Goal: Task Accomplishment & Management: Use online tool/utility

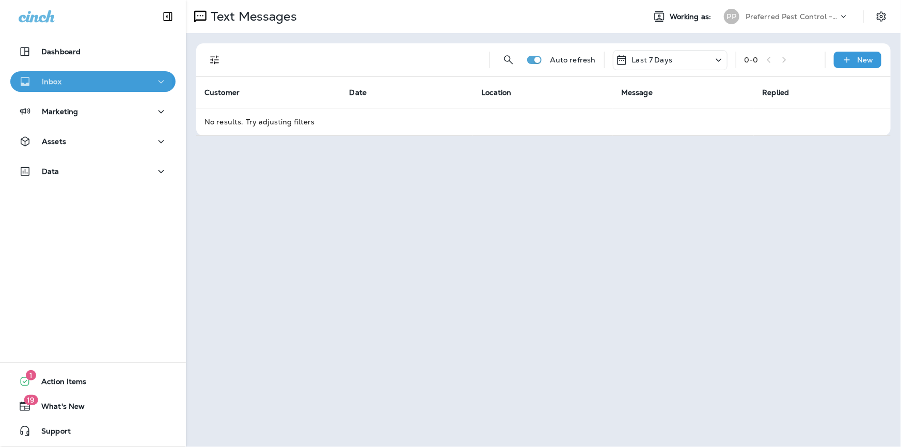
click at [61, 83] on div "Inbox" at bounding box center [93, 81] width 149 height 13
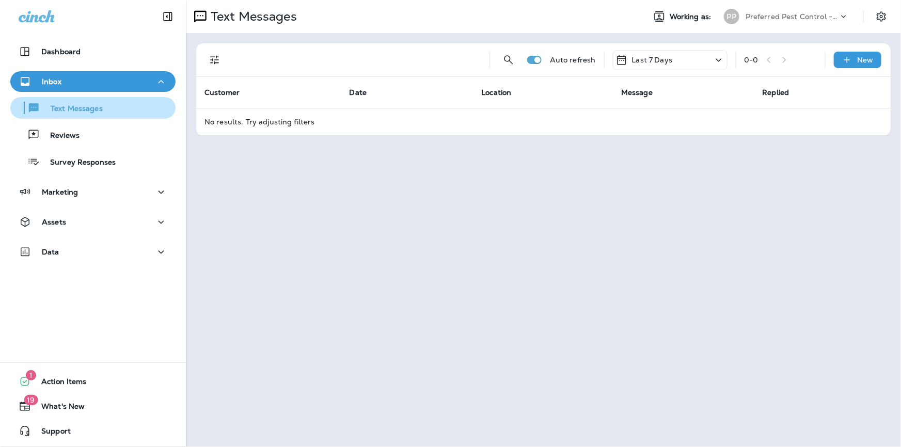
click at [71, 110] on p "Text Messages" at bounding box center [71, 109] width 62 height 10
click at [777, 21] on div "Preferred Pest Control - Palmetto" at bounding box center [792, 16] width 93 height 15
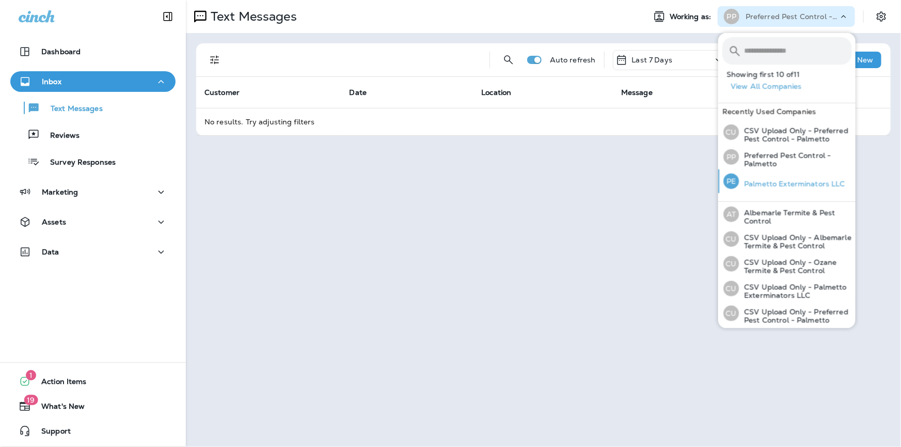
click at [771, 177] on div "PE Palmetto Exterminators LLC" at bounding box center [784, 181] width 130 height 24
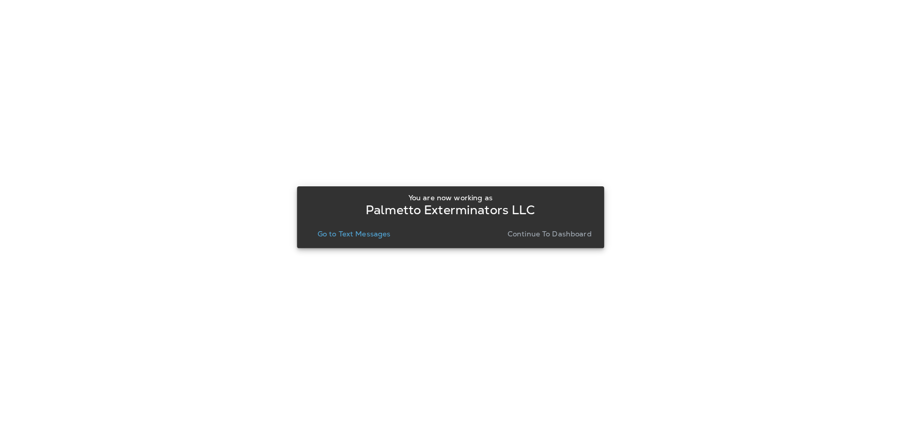
click at [341, 235] on p "Go to Text Messages" at bounding box center [354, 234] width 73 height 8
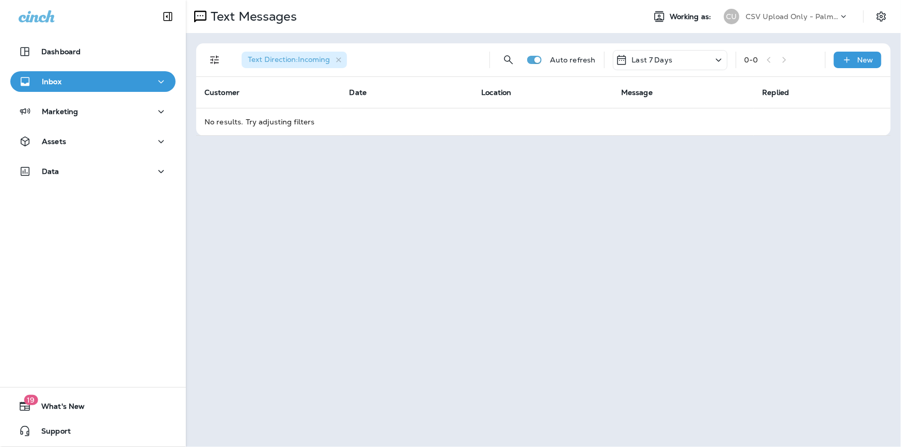
click at [810, 12] on p "CSV Upload Only - Palmetto Exterminators LLC" at bounding box center [792, 16] width 93 height 8
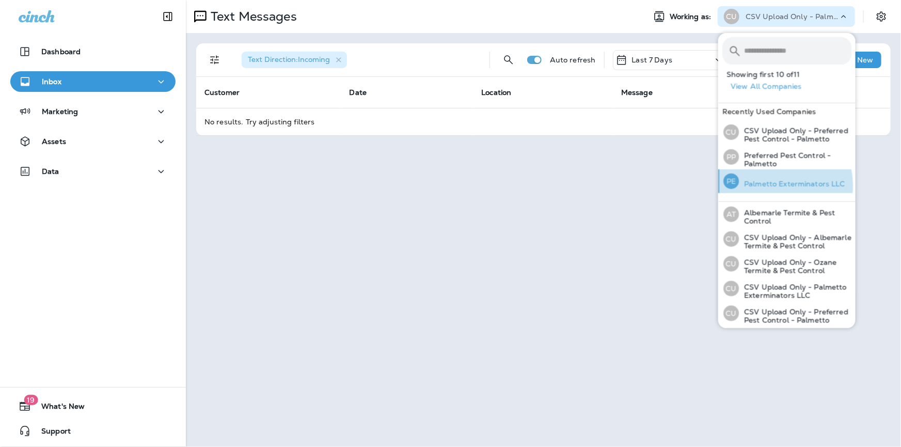
click at [772, 185] on p "Palmetto Exterminators LLC" at bounding box center [792, 184] width 106 height 8
click at [766, 184] on p "Palmetto Exterminators LLC" at bounding box center [792, 184] width 106 height 8
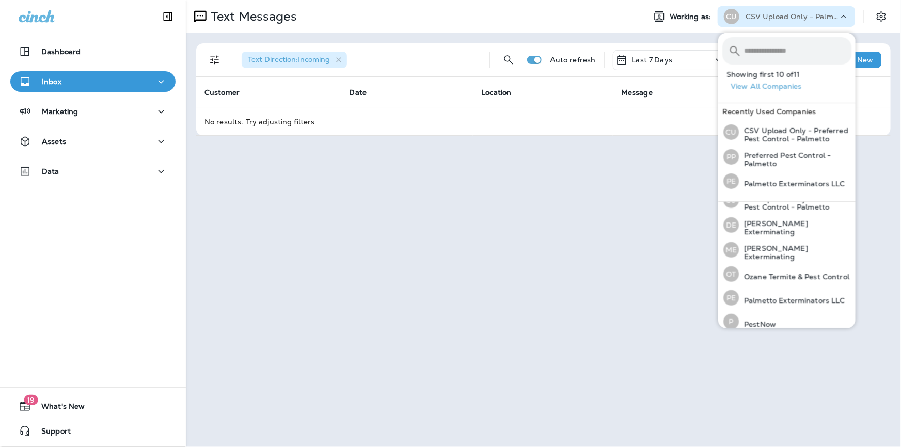
scroll to position [154, 0]
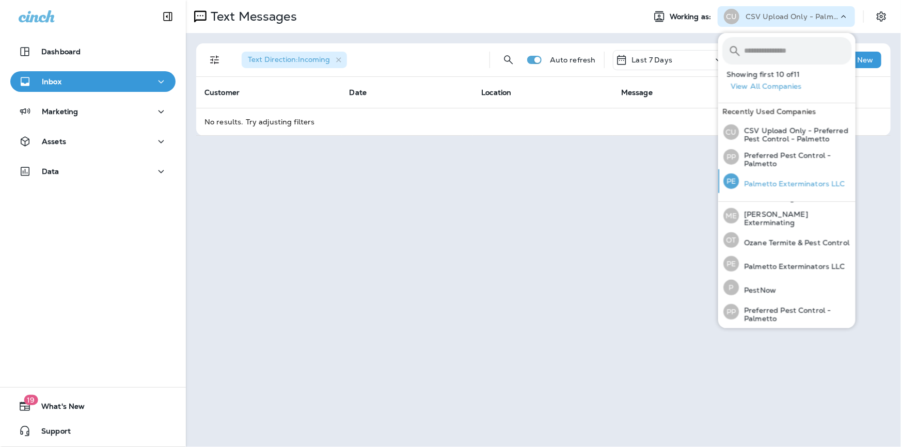
click at [775, 181] on p "Palmetto Exterminators LLC" at bounding box center [792, 184] width 106 height 8
click at [773, 268] on p "Palmetto Exterminators LLC" at bounding box center [792, 266] width 106 height 8
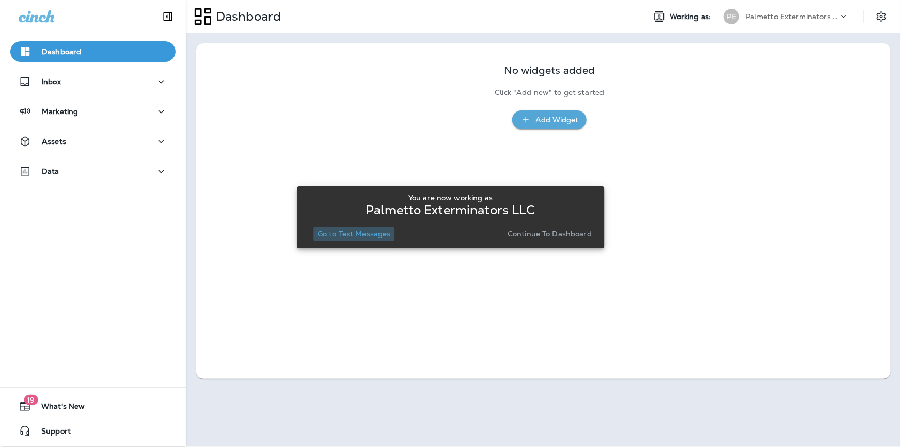
click at [338, 232] on p "Go to Text Messages" at bounding box center [354, 234] width 73 height 8
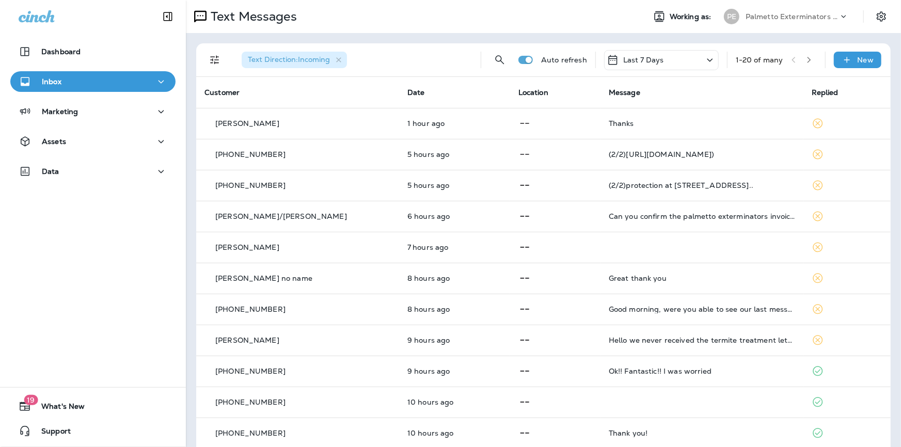
click at [799, 8] on div "PE Palmetto Exterminators LLC" at bounding box center [786, 16] width 137 height 21
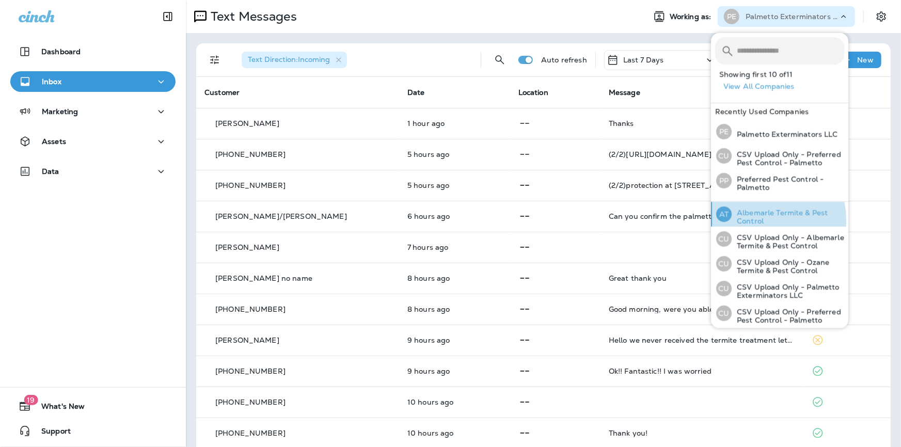
click at [756, 220] on p "Albemarle Termite & Pest Control" at bounding box center [788, 217] width 113 height 17
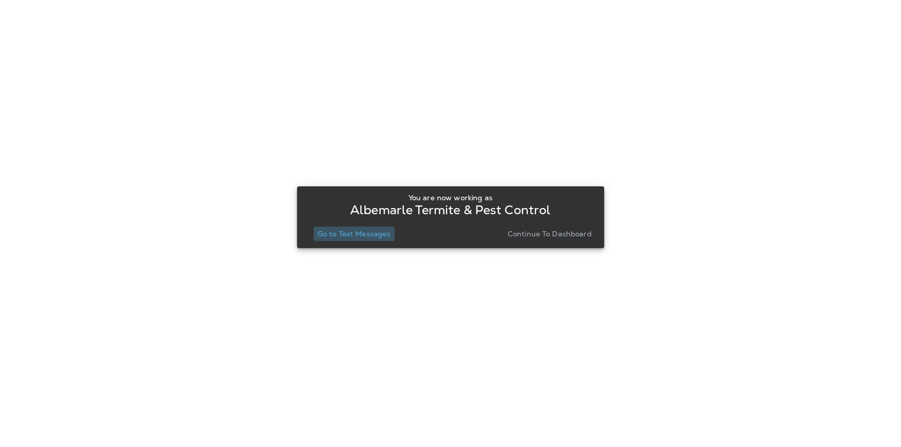
click at [364, 237] on p "Go to Text Messages" at bounding box center [354, 234] width 73 height 8
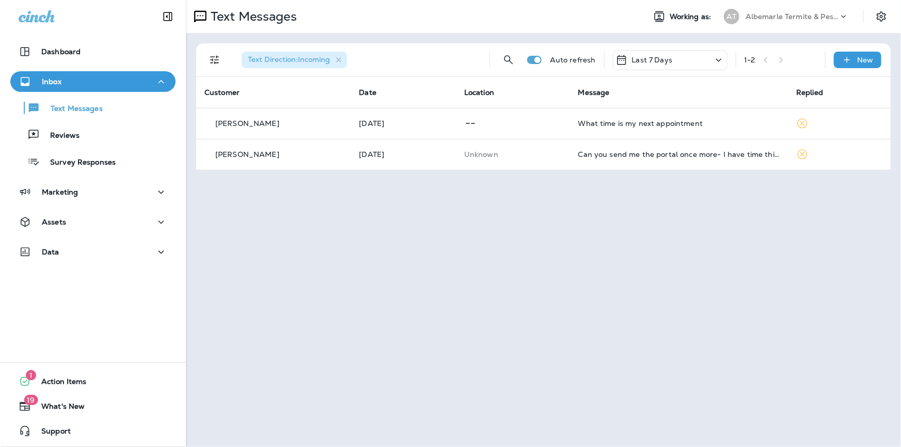
click at [770, 20] on p "Albemarle Termite & Pest Control" at bounding box center [792, 16] width 93 height 8
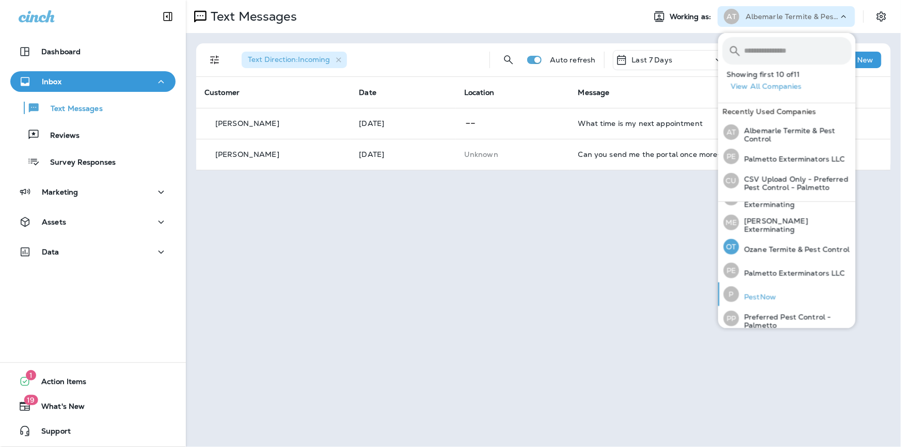
scroll to position [154, 0]
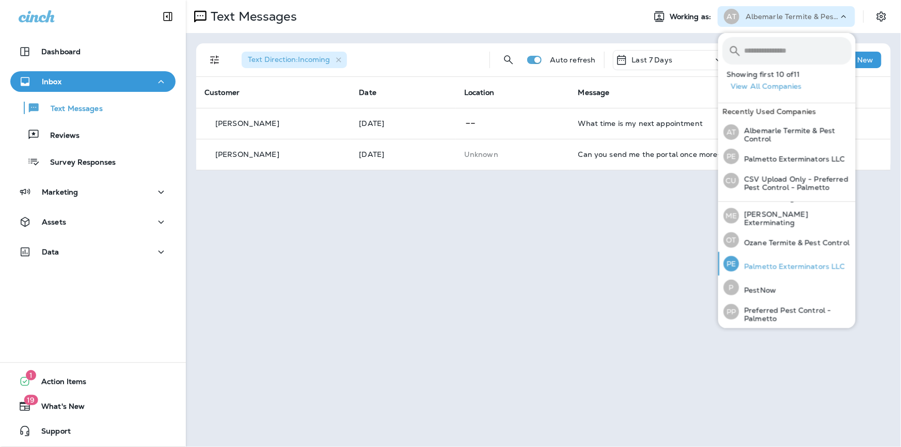
click at [773, 263] on p "Palmetto Exterminators LLC" at bounding box center [792, 266] width 106 height 8
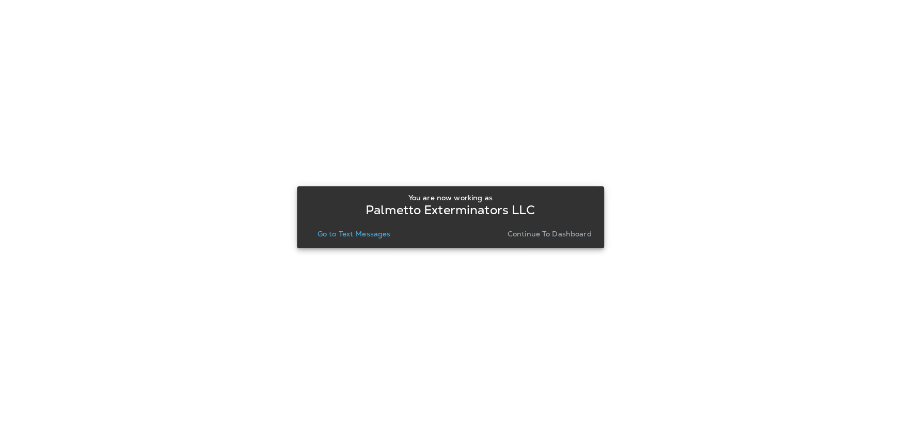
click at [342, 231] on p "Go to Text Messages" at bounding box center [354, 234] width 73 height 8
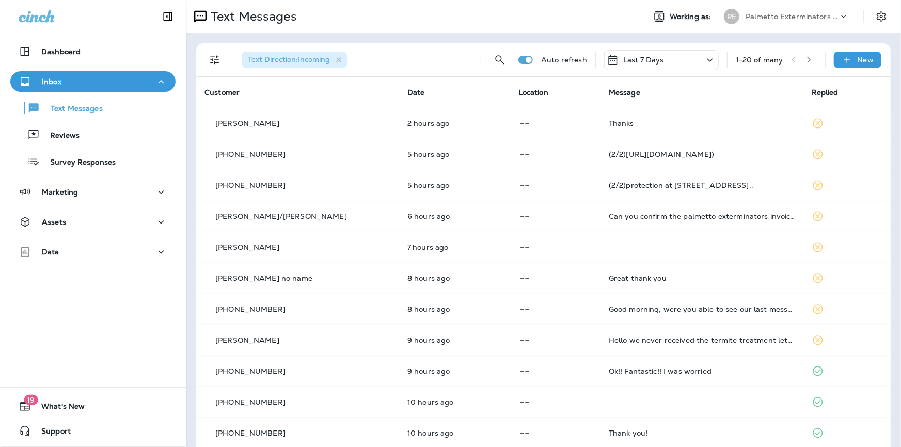
click at [765, 15] on p "Palmetto Exterminators LLC" at bounding box center [792, 16] width 93 height 8
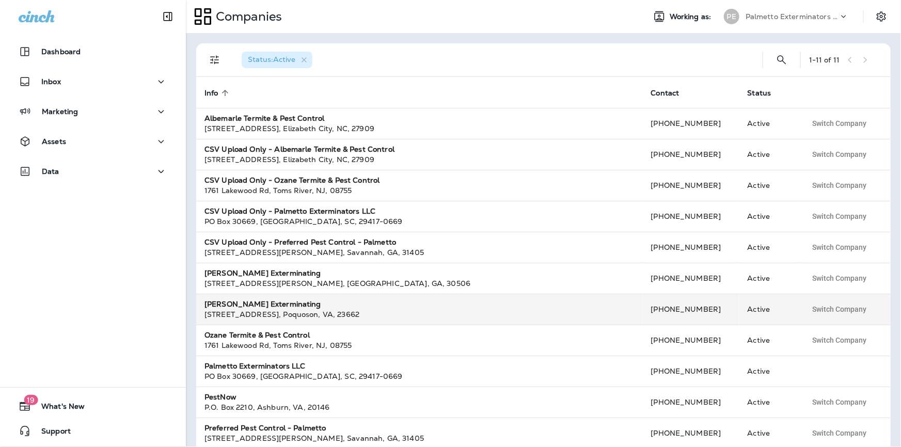
click at [235, 302] on strong "[PERSON_NAME] Exterminating" at bounding box center [262, 303] width 117 height 9
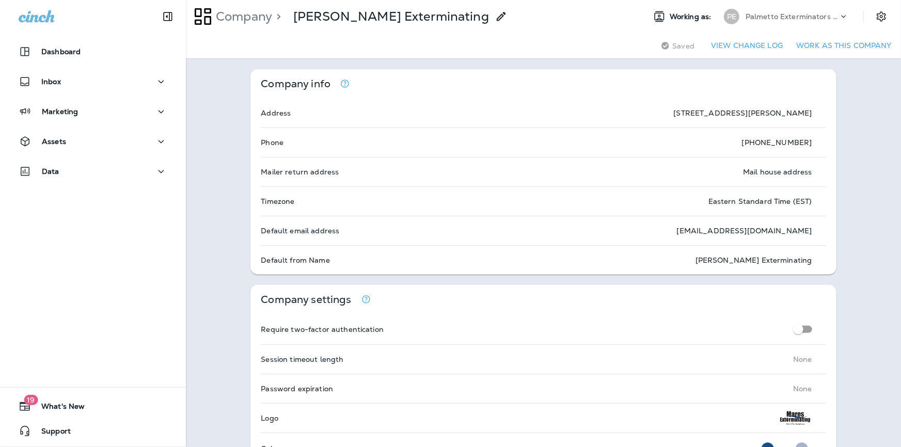
click at [764, 15] on p "Palmetto Exterminators LLC" at bounding box center [792, 16] width 93 height 8
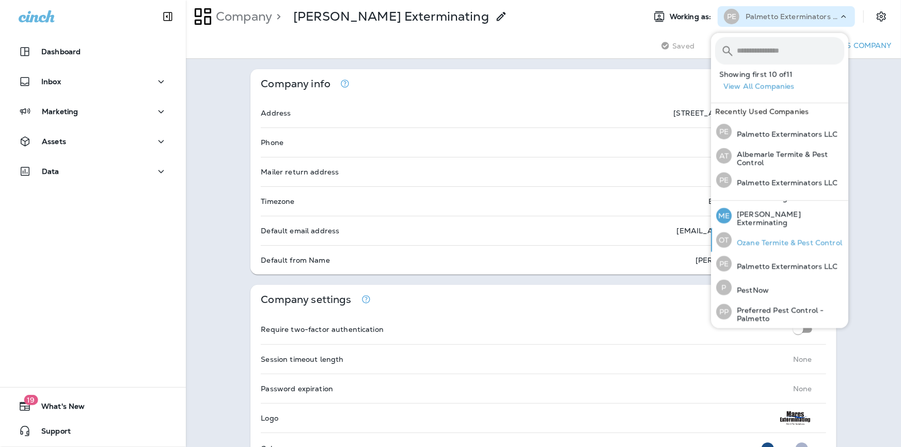
scroll to position [153, 0]
click at [756, 219] on p "[PERSON_NAME] Exterminating" at bounding box center [788, 218] width 113 height 17
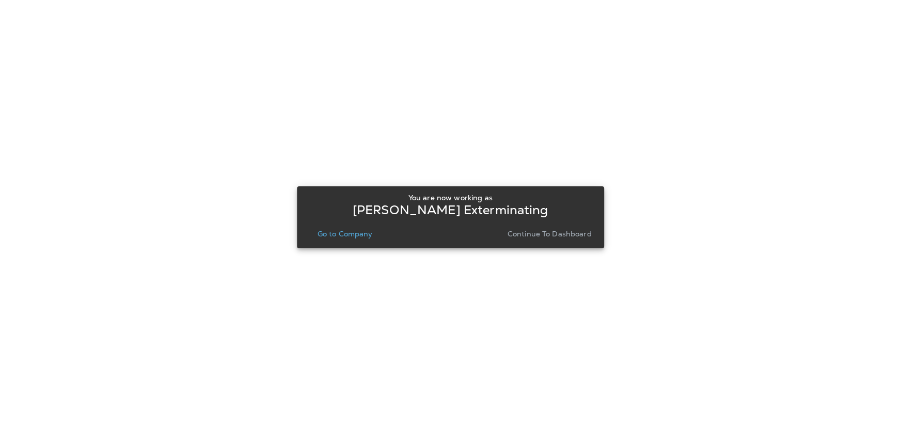
click at [326, 237] on p "Go to Company" at bounding box center [345, 234] width 55 height 8
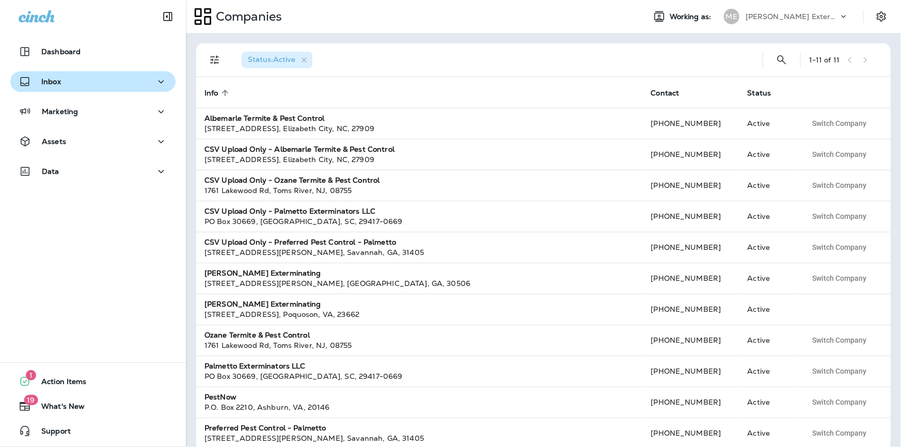
click at [52, 84] on p "Inbox" at bounding box center [51, 81] width 20 height 8
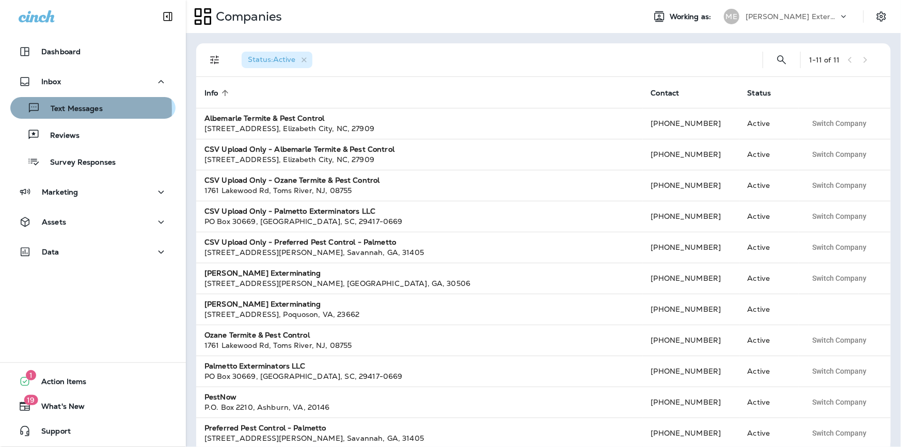
click at [55, 109] on p "Text Messages" at bounding box center [71, 109] width 62 height 10
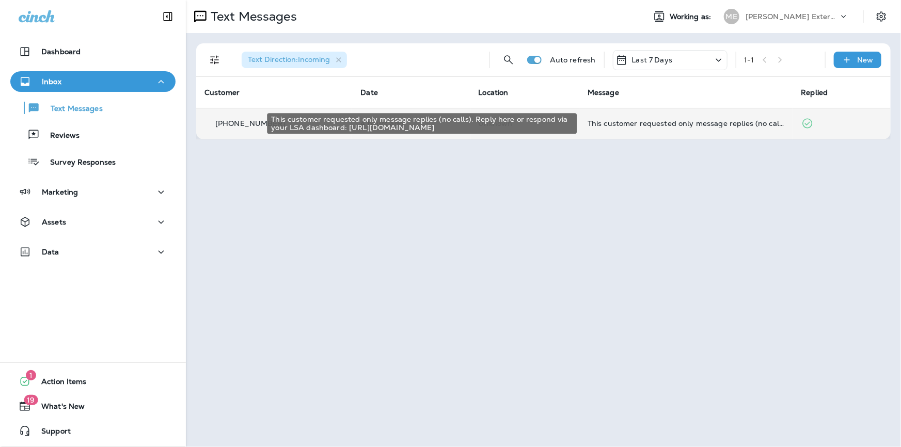
click at [651, 127] on div "This customer requested only message replies (no calls). Reply here or respond …" at bounding box center [686, 123] width 197 height 8
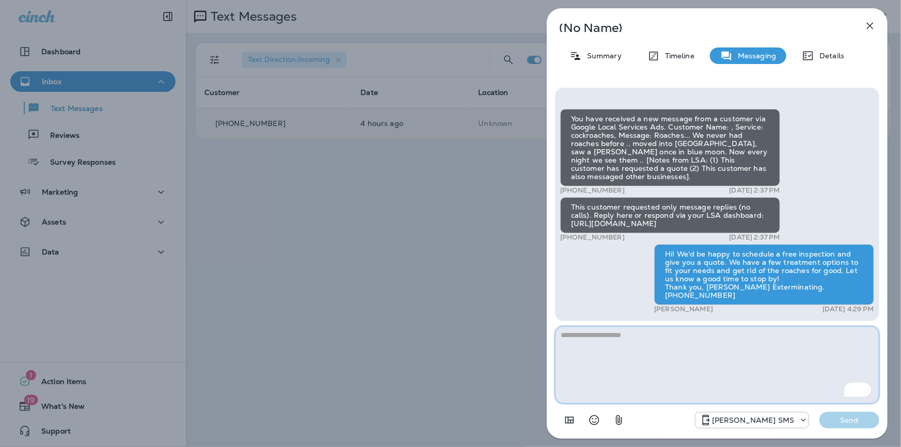
click at [629, 348] on textarea "To enrich screen reader interactions, please activate Accessibility in Grammarl…" at bounding box center [717, 364] width 324 height 77
type textarea "**********"
click at [841, 422] on p "Send" at bounding box center [849, 420] width 43 height 9
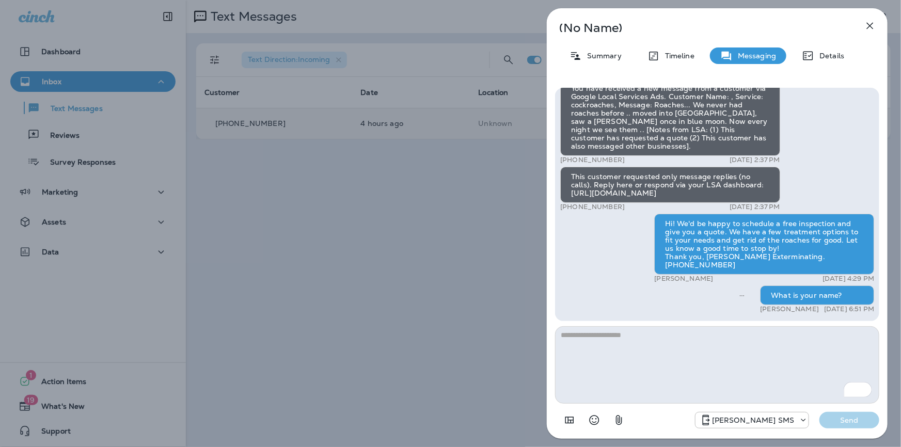
click at [872, 25] on icon "button" at bounding box center [870, 26] width 12 height 12
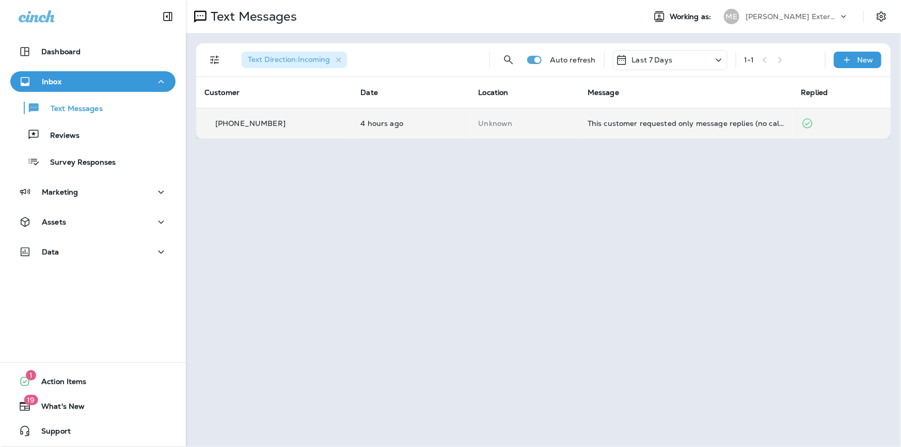
click at [794, 12] on p "[PERSON_NAME] Exterminating" at bounding box center [792, 16] width 93 height 8
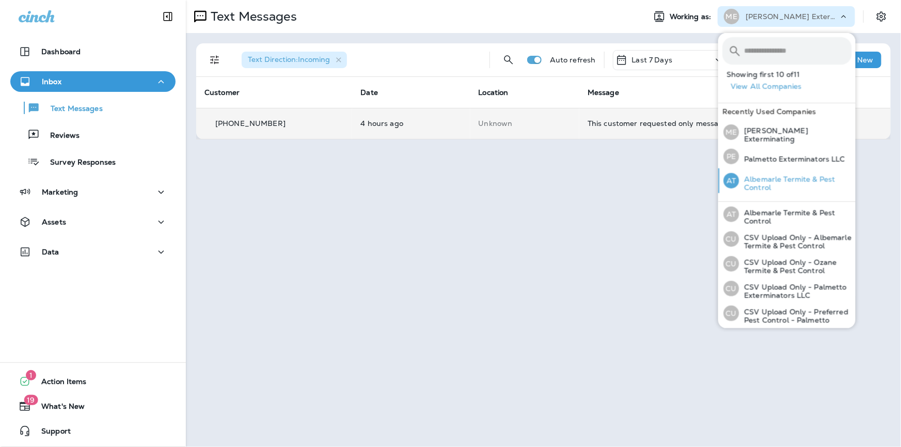
click at [770, 185] on p "Albemarle Termite & Pest Control" at bounding box center [795, 183] width 113 height 17
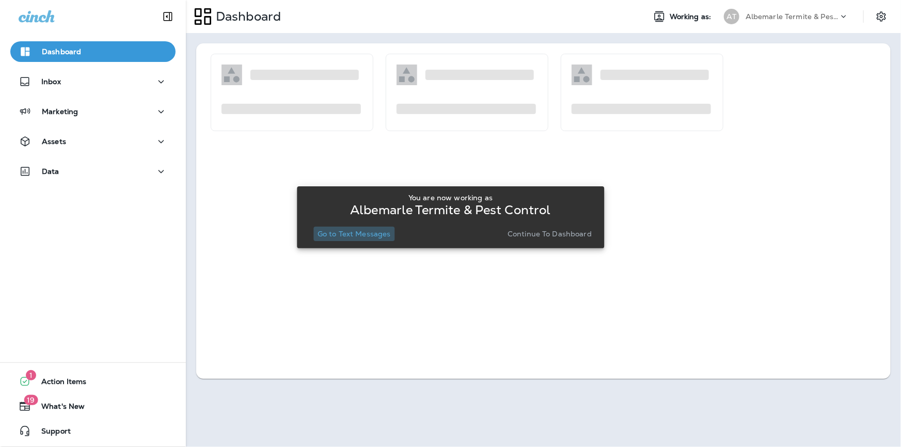
click at [356, 235] on p "Go to Text Messages" at bounding box center [354, 234] width 73 height 8
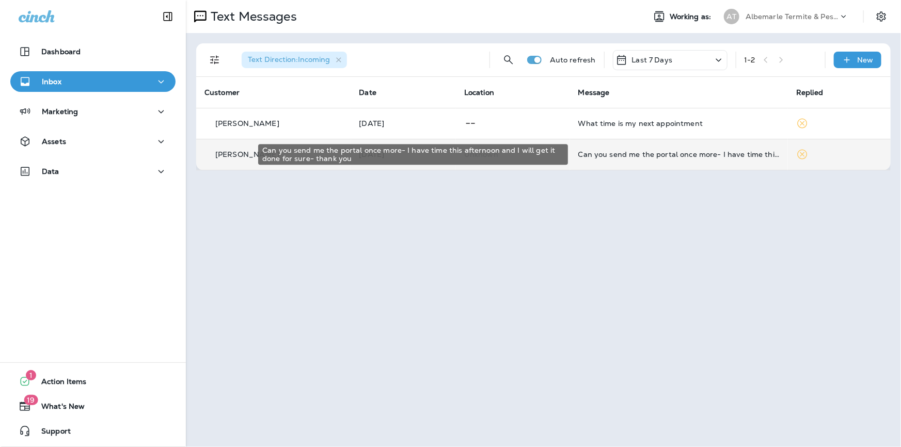
click at [653, 157] on div "Can you send me the portal once more- I have time this afternoon and I will get…" at bounding box center [679, 154] width 202 height 8
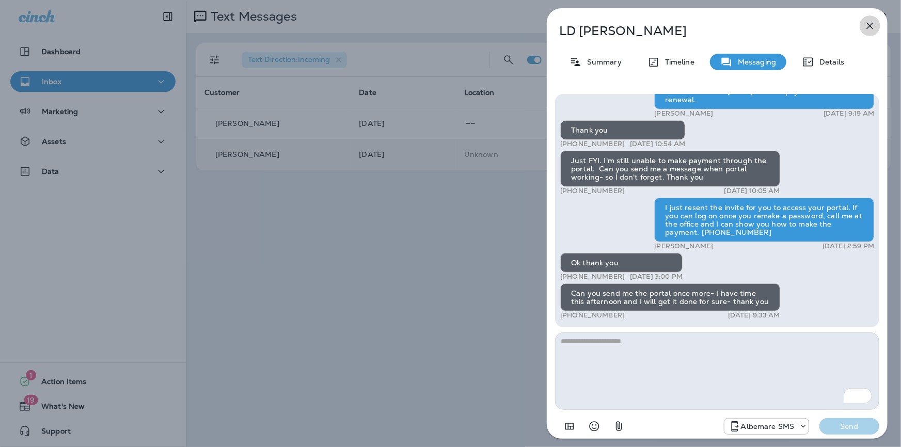
click at [869, 28] on icon "button" at bounding box center [870, 26] width 12 height 12
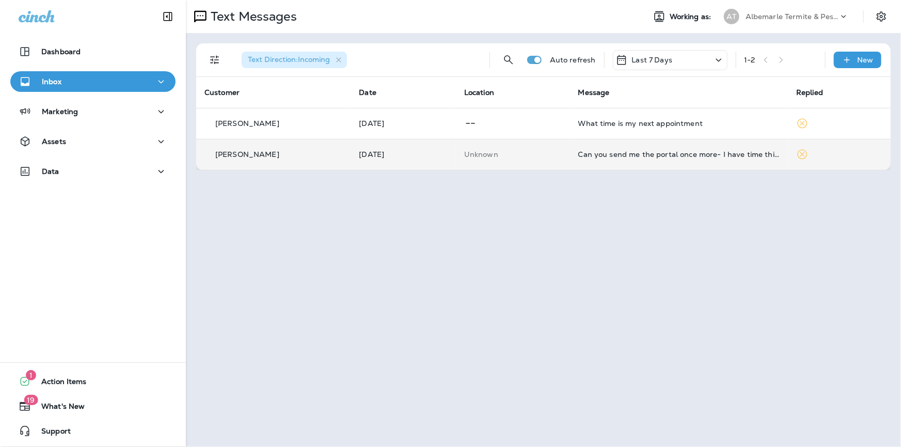
click at [774, 15] on p "Albemarle Termite & Pest Control" at bounding box center [792, 16] width 93 height 8
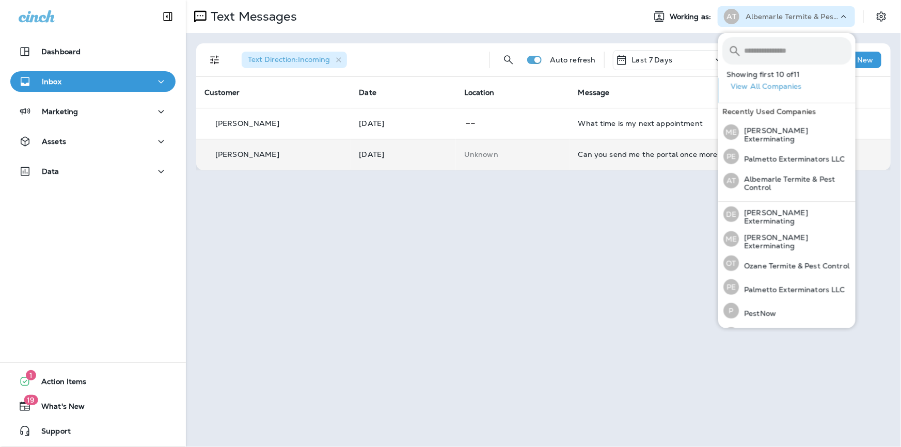
scroll to position [140, 0]
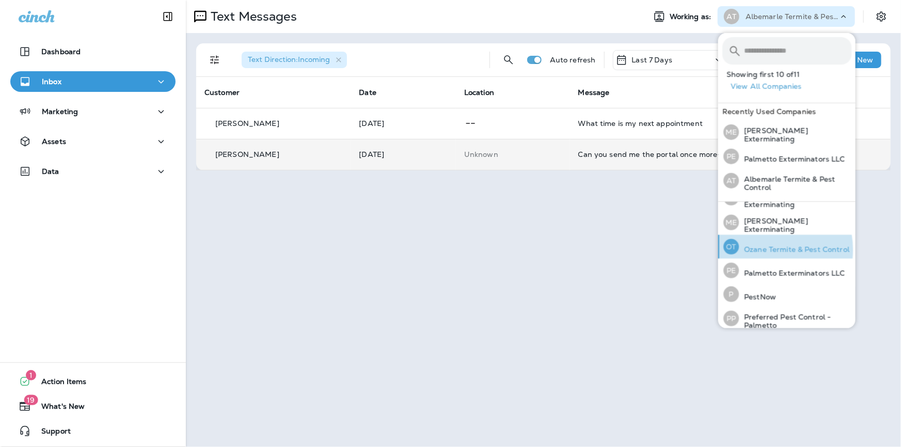
click at [765, 253] on p "Ozane Termite & Pest Control" at bounding box center [794, 249] width 110 height 8
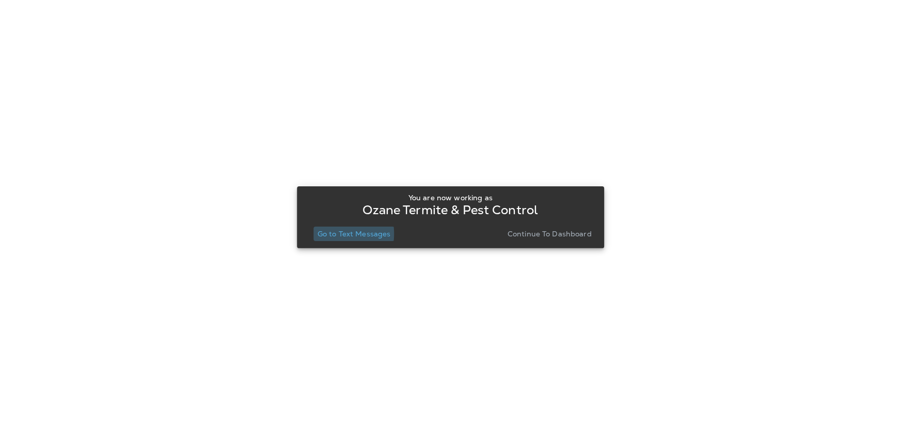
click at [325, 234] on p "Go to Text Messages" at bounding box center [354, 234] width 73 height 8
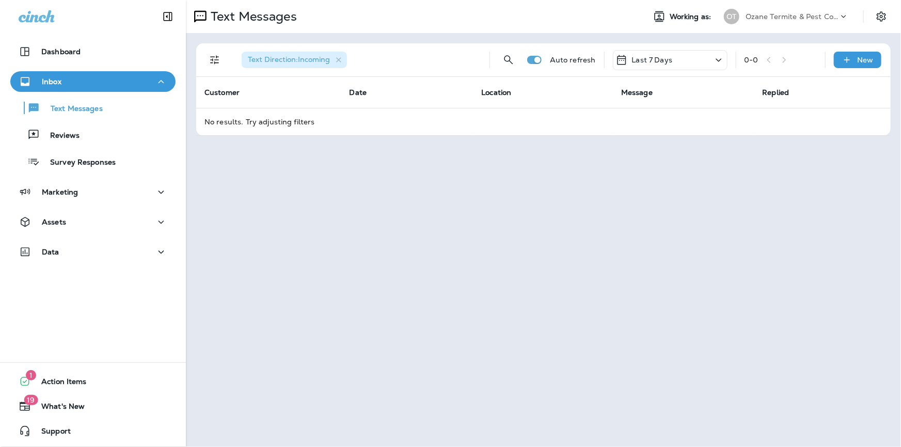
click at [668, 63] on p "Last 7 Days" at bounding box center [652, 60] width 41 height 8
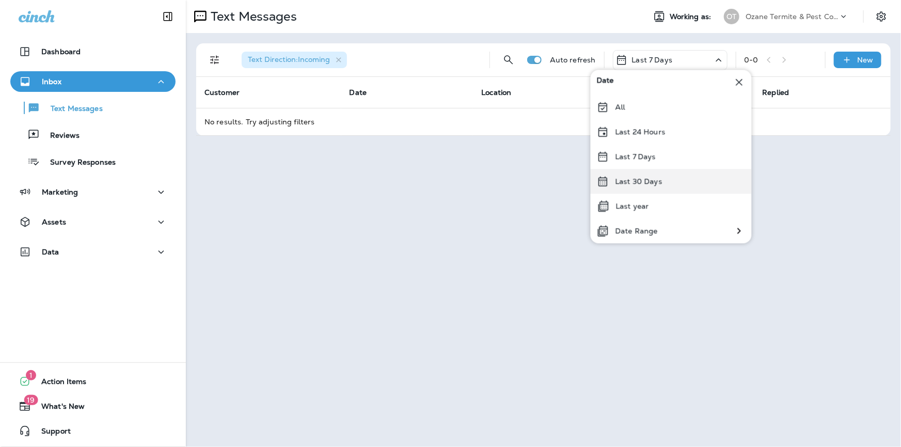
click at [629, 180] on p "Last 30 Days" at bounding box center [638, 181] width 47 height 8
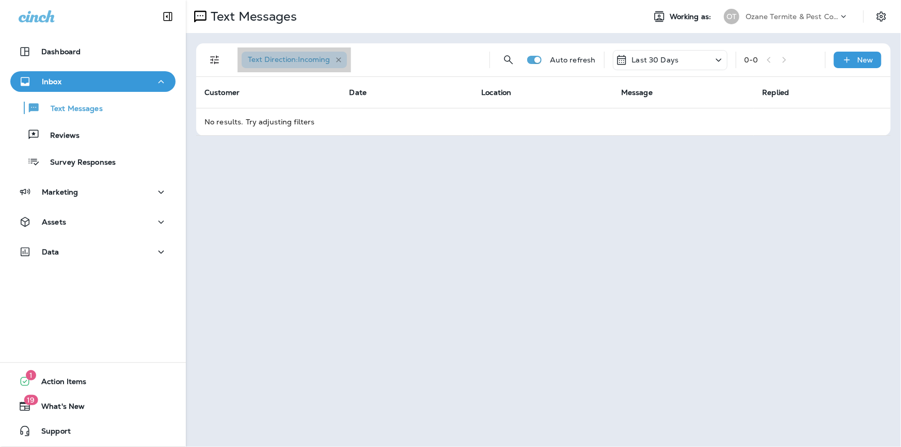
click at [340, 58] on icon "button" at bounding box center [339, 60] width 9 height 9
click at [782, 15] on p "Ozane Termite & Pest Control" at bounding box center [792, 16] width 93 height 8
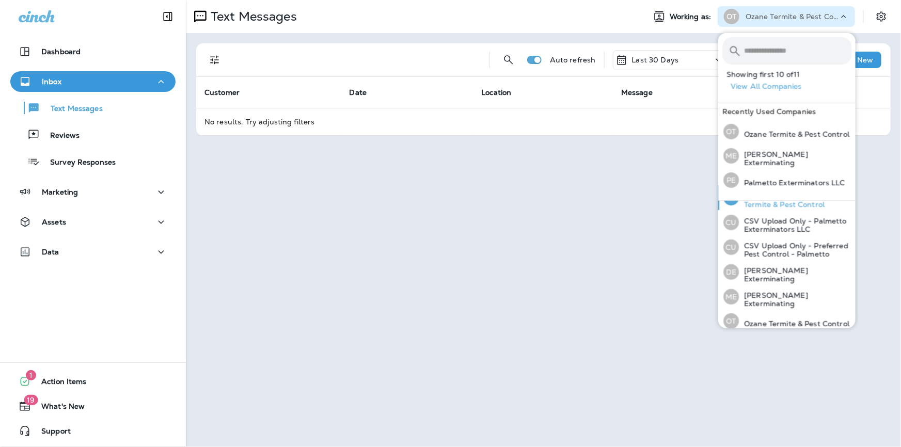
scroll to position [153, 0]
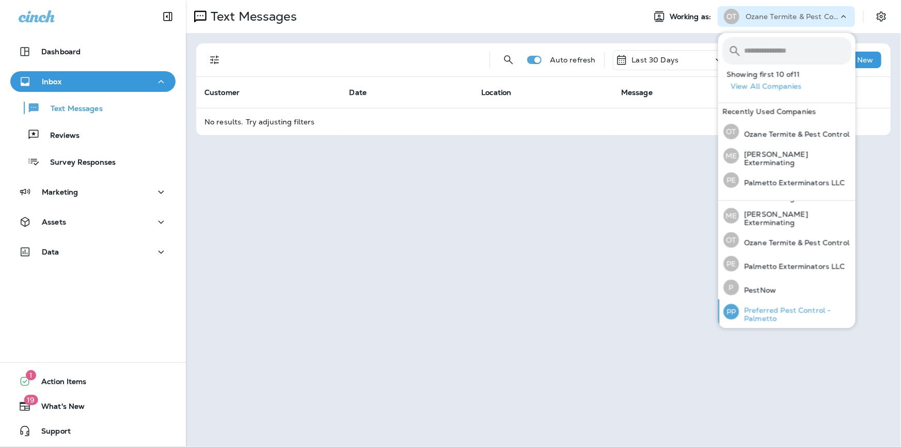
click at [764, 314] on p "Preferred Pest Control - Palmetto" at bounding box center [795, 314] width 113 height 17
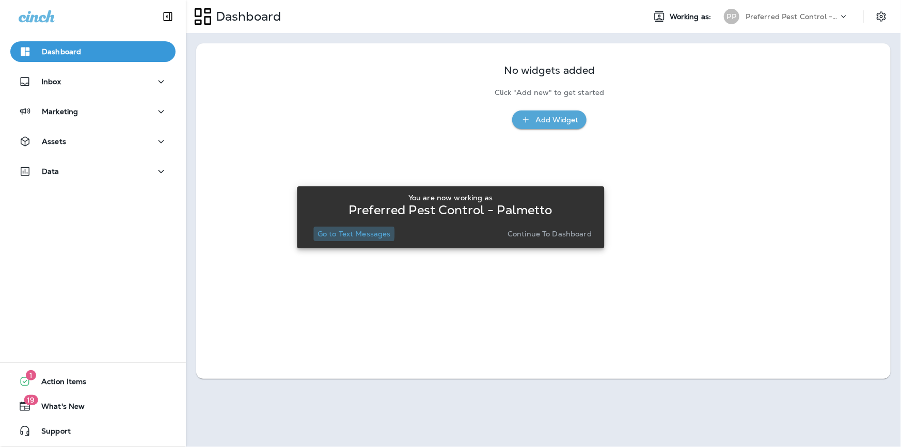
click at [354, 233] on p "Go to Text Messages" at bounding box center [354, 234] width 73 height 8
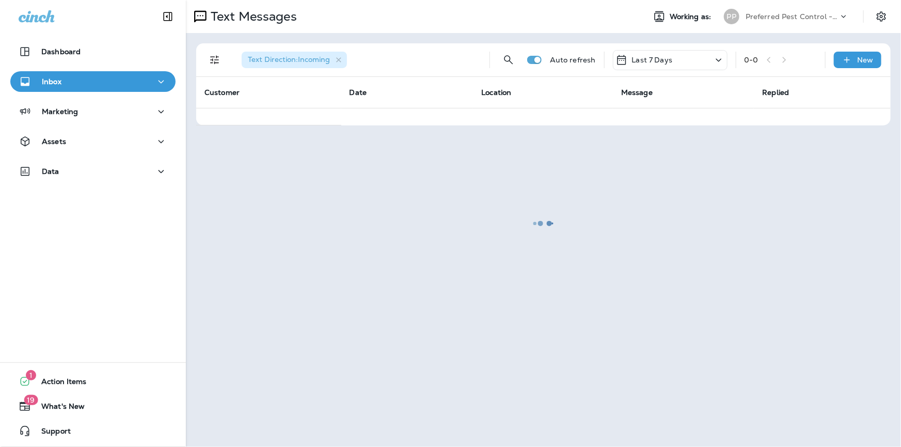
click at [339, 58] on div at bounding box center [543, 223] width 713 height 445
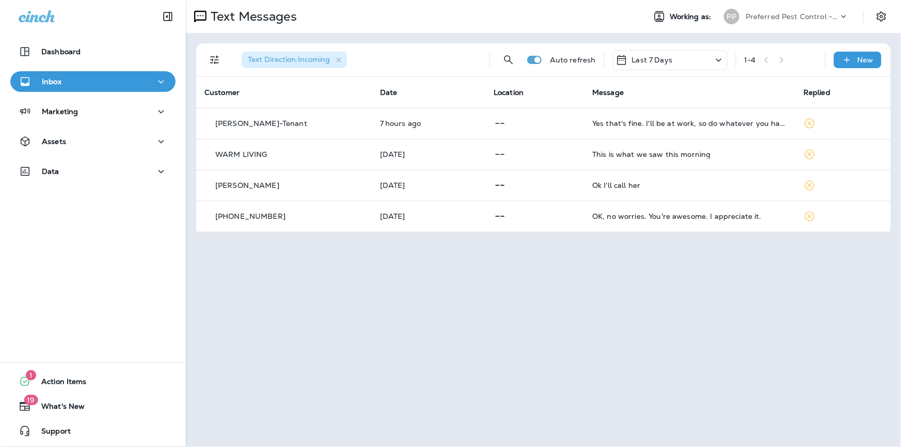
drag, startPoint x: 767, startPoint y: 10, endPoint x: 768, endPoint y: 19, distance: 9.4
click at [767, 10] on div "Preferred Pest Control - Palmetto" at bounding box center [792, 16] width 93 height 15
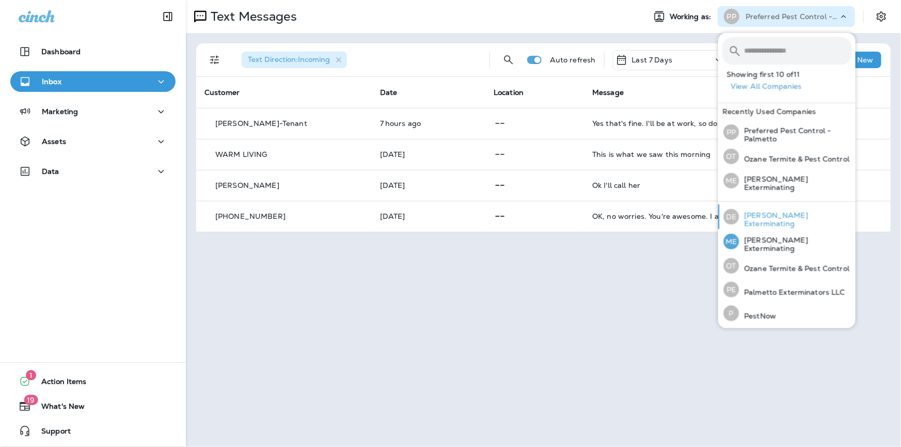
scroll to position [107, 0]
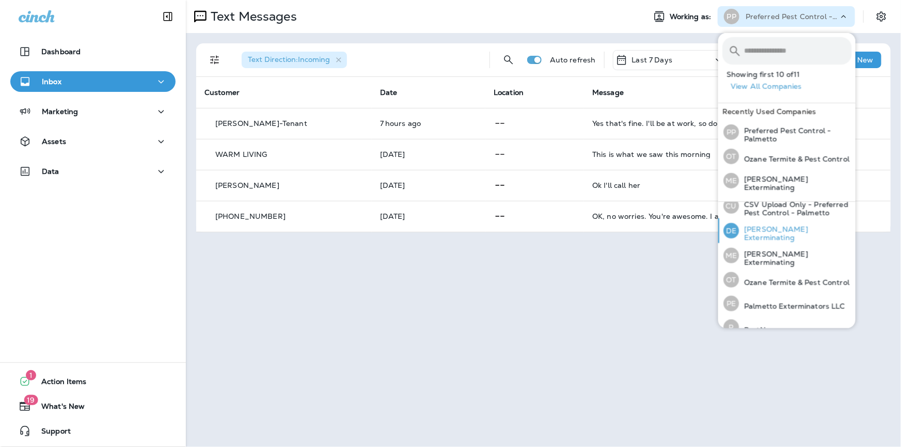
click at [765, 240] on p "[PERSON_NAME] Exterminating" at bounding box center [795, 233] width 113 height 17
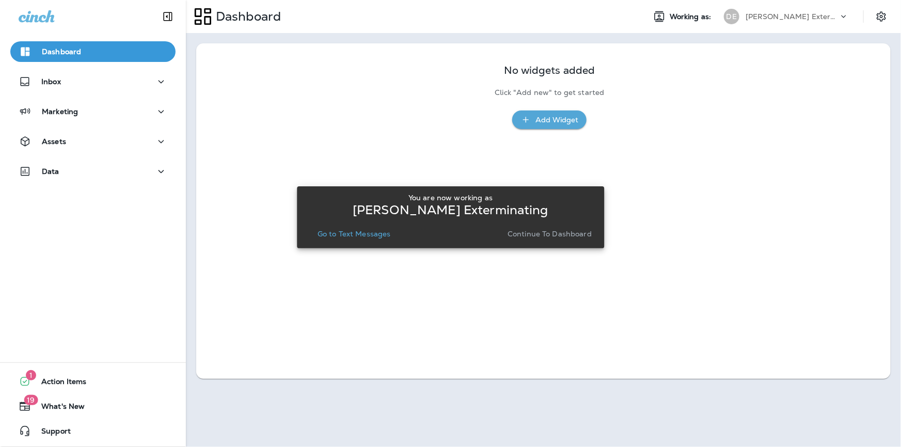
click at [325, 236] on p "Go to Text Messages" at bounding box center [354, 234] width 73 height 8
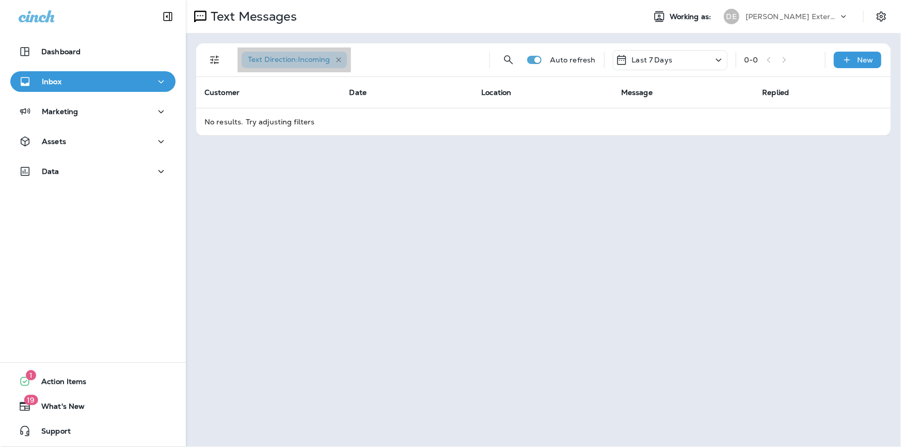
click at [341, 59] on icon "button" at bounding box center [339, 60] width 9 height 9
click at [779, 21] on div "[PERSON_NAME] Exterminating" at bounding box center [792, 16] width 93 height 15
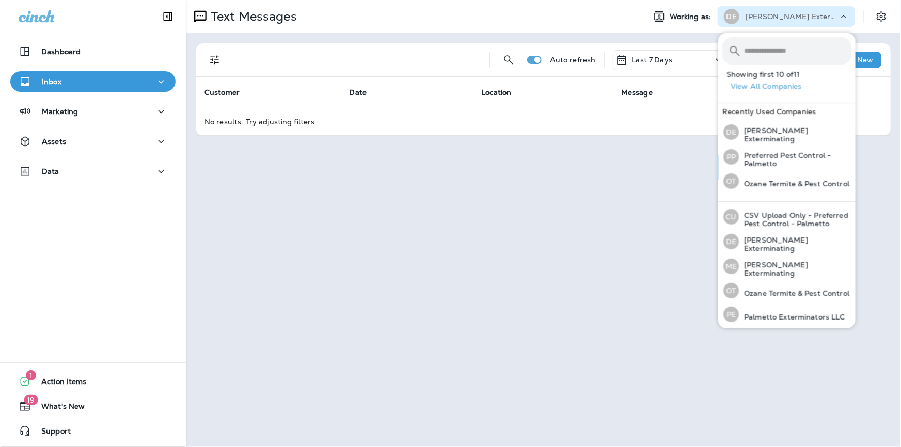
scroll to position [140, 0]
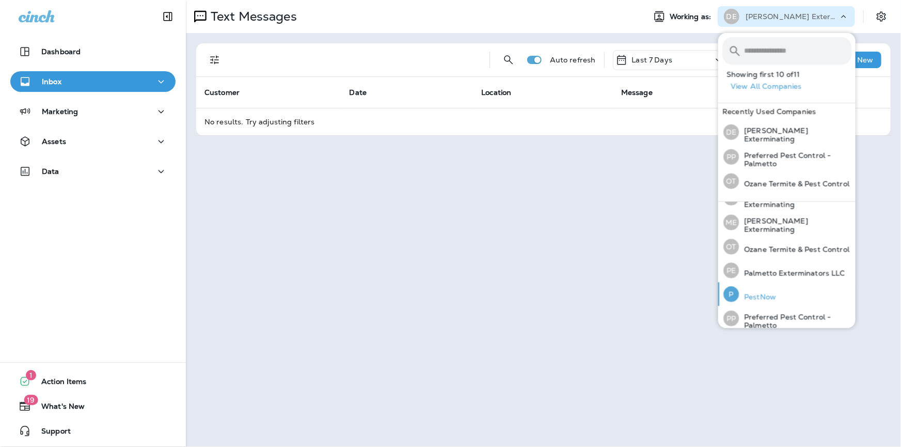
click at [760, 296] on div "P PestNow" at bounding box center [749, 294] width 61 height 24
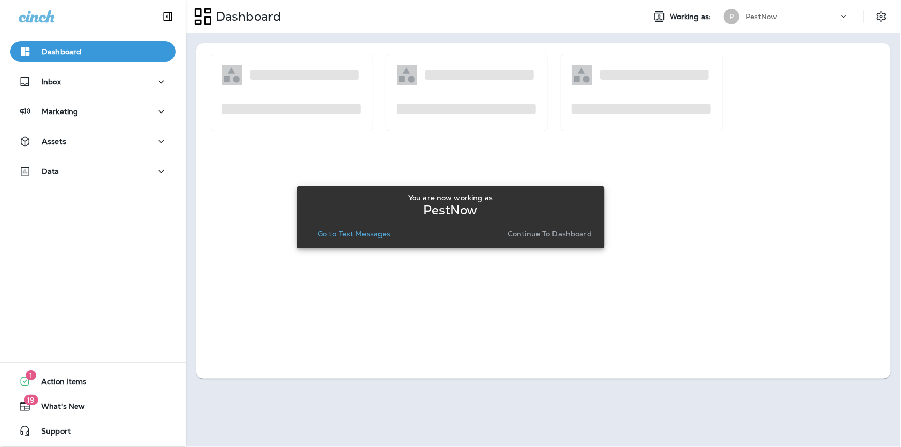
click at [561, 239] on button "Continue to Dashboard" at bounding box center [549, 234] width 92 height 14
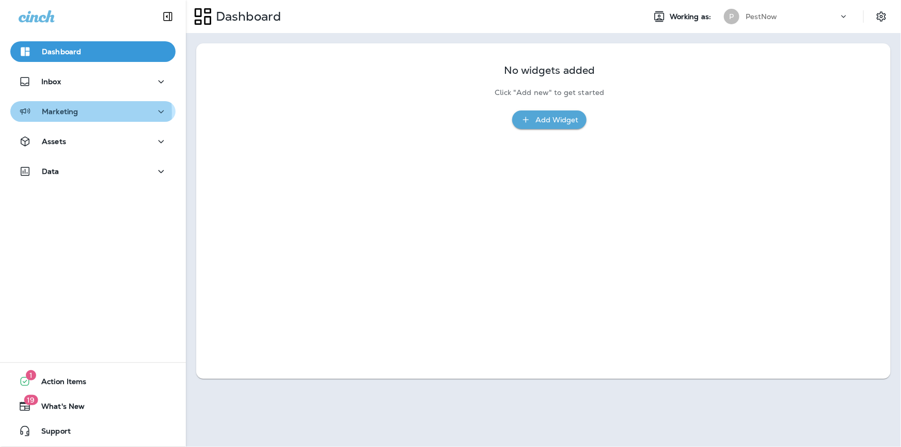
click at [56, 113] on p "Marketing" at bounding box center [60, 111] width 36 height 8
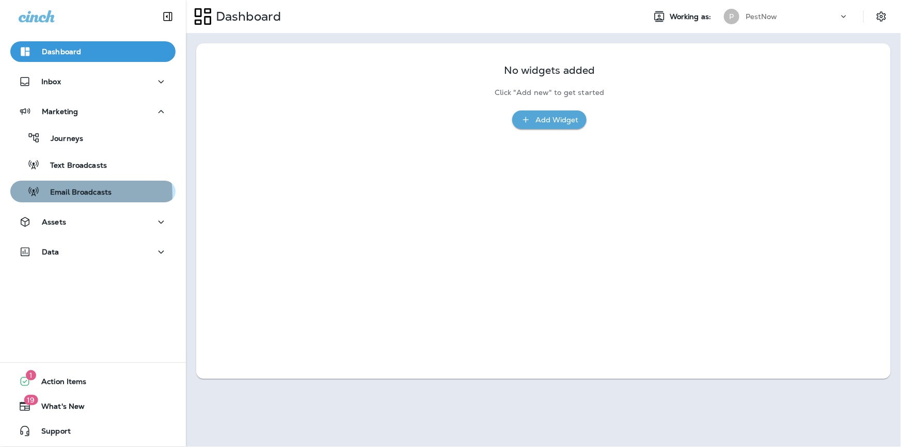
click at [71, 195] on p "Email Broadcasts" at bounding box center [76, 193] width 72 height 10
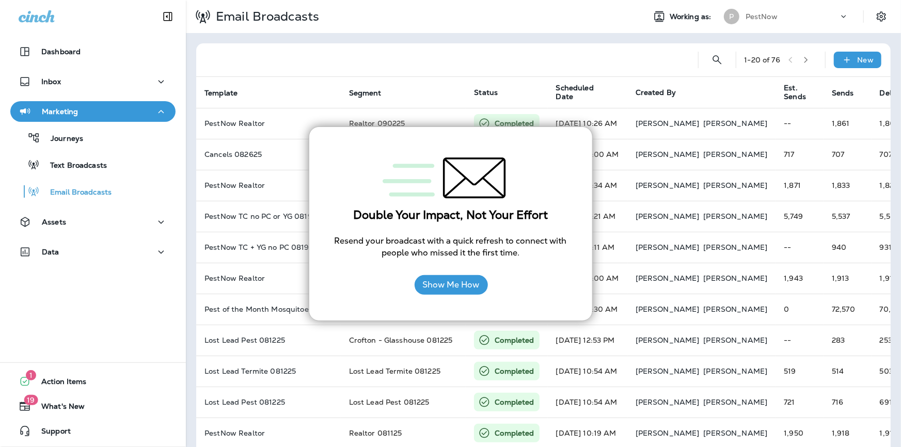
click at [397, 21] on div "Email Broadcasts" at bounding box center [411, 17] width 451 height 26
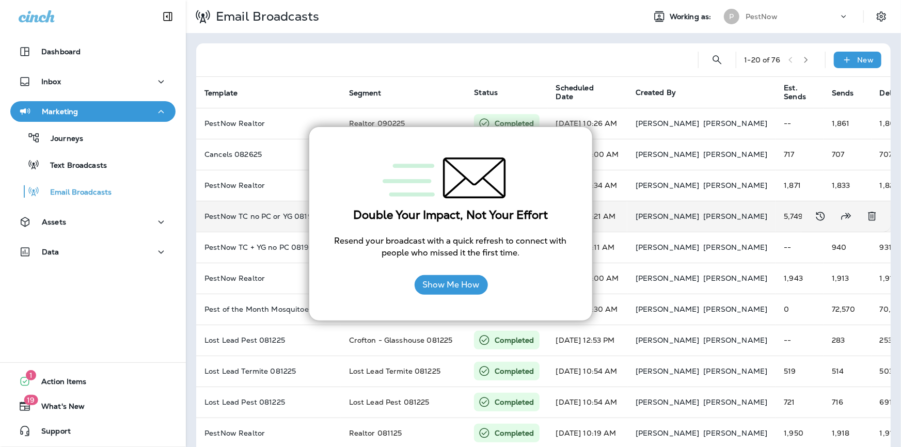
click at [595, 215] on td "[DATE] 10:21 AM" at bounding box center [588, 216] width 80 height 31
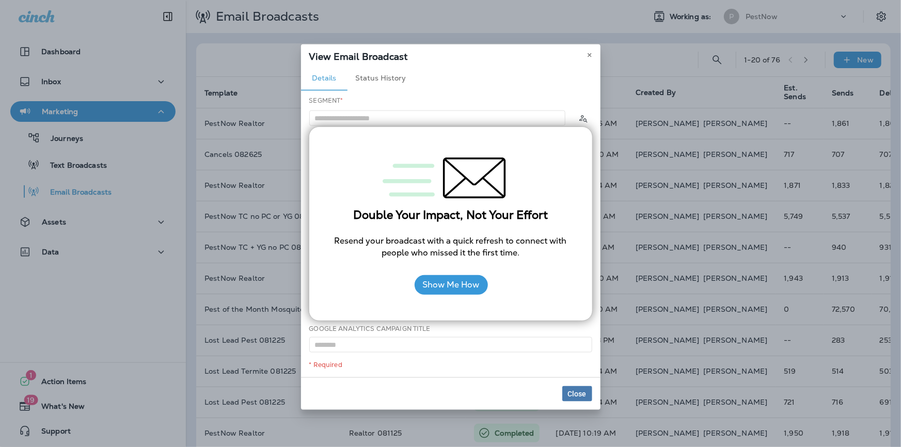
type input "**********"
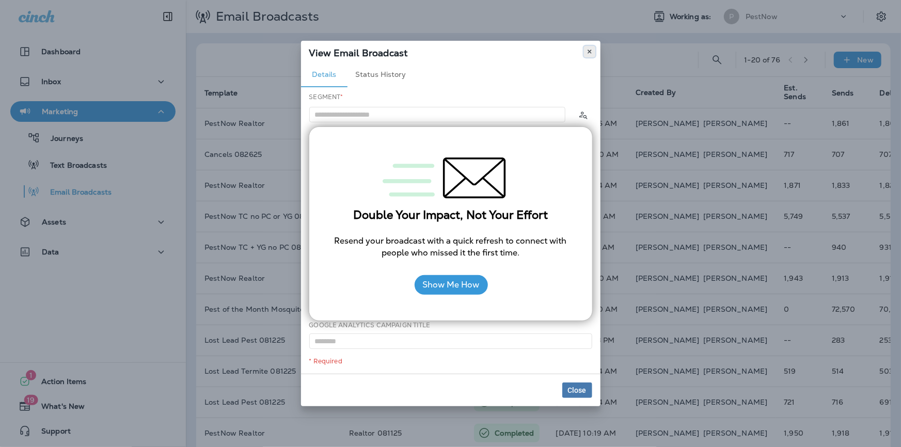
click at [590, 53] on use at bounding box center [590, 52] width 4 height 4
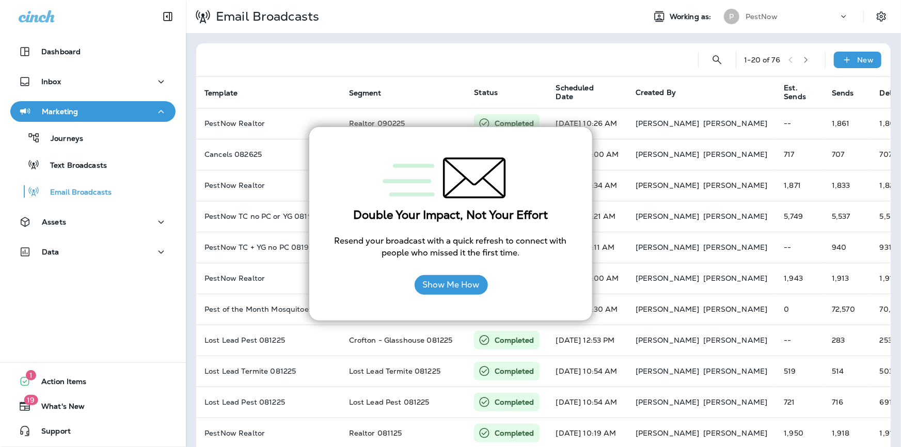
click at [546, 160] on div at bounding box center [451, 178] width 242 height 61
click at [435, 291] on button "Show Me How" at bounding box center [451, 285] width 73 height 20
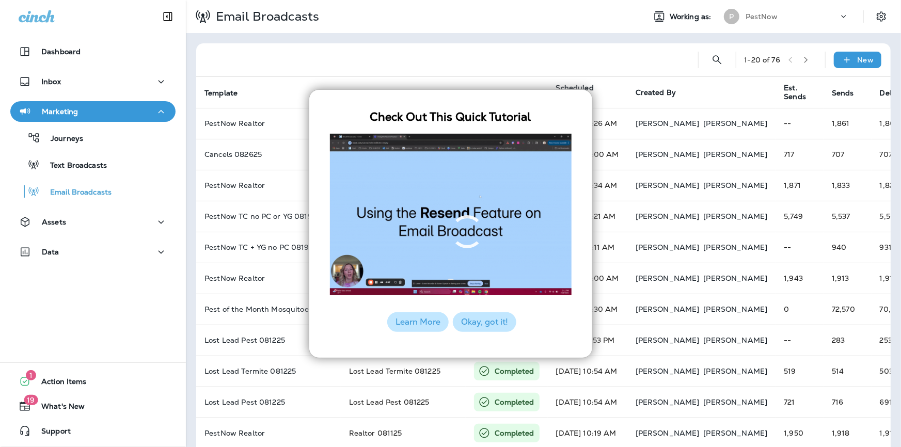
click at [480, 324] on button "Okay, got it!" at bounding box center [485, 322] width 64 height 20
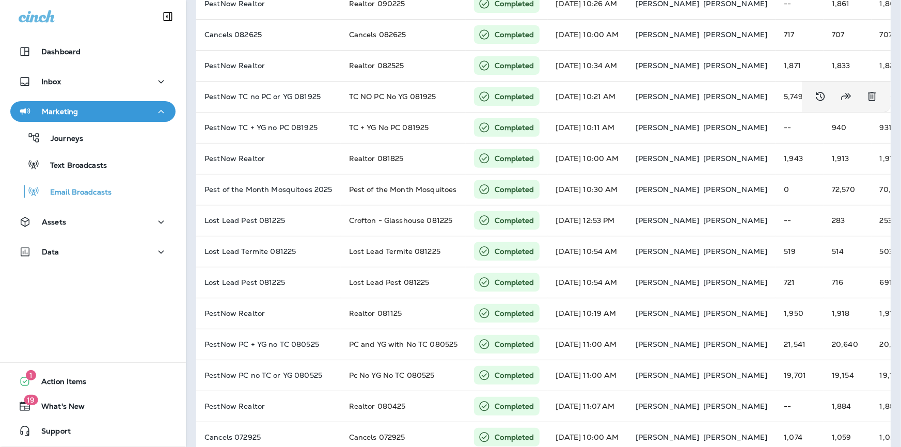
scroll to position [15, 0]
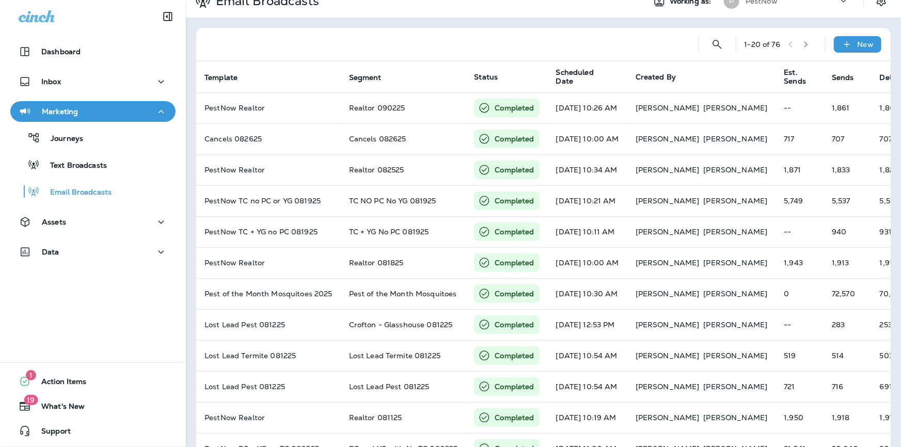
click at [798, 46] on button "button" at bounding box center [805, 44] width 15 height 15
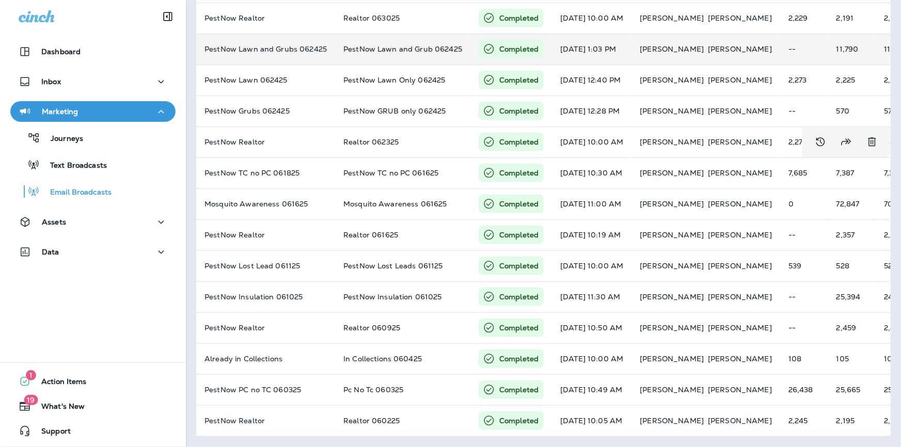
scroll to position [297, 0]
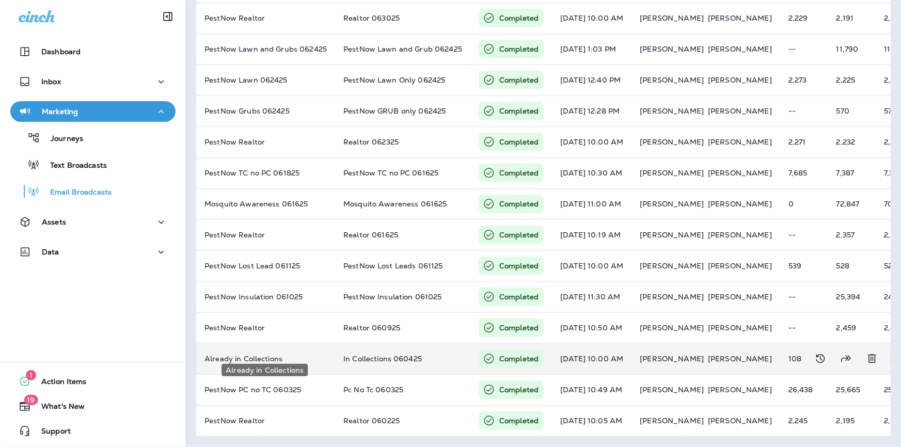
drag, startPoint x: 227, startPoint y: 354, endPoint x: 214, endPoint y: 354, distance: 12.4
click at [214, 355] on p "Already in Collections" at bounding box center [265, 359] width 122 height 8
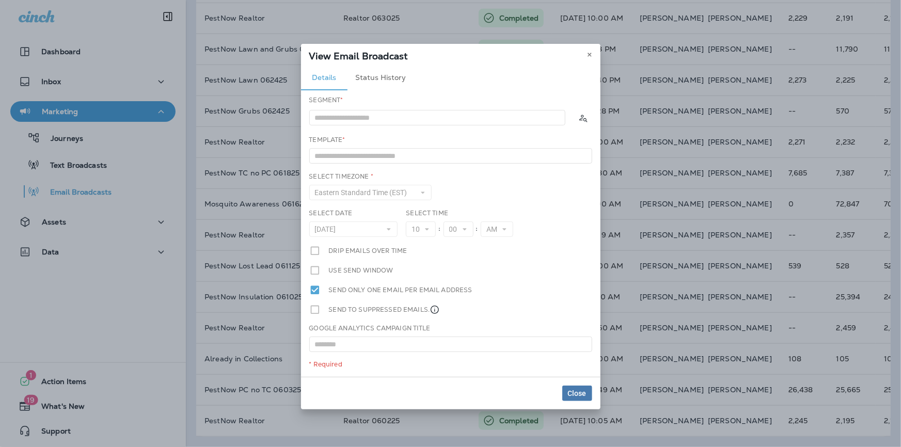
type input "**********"
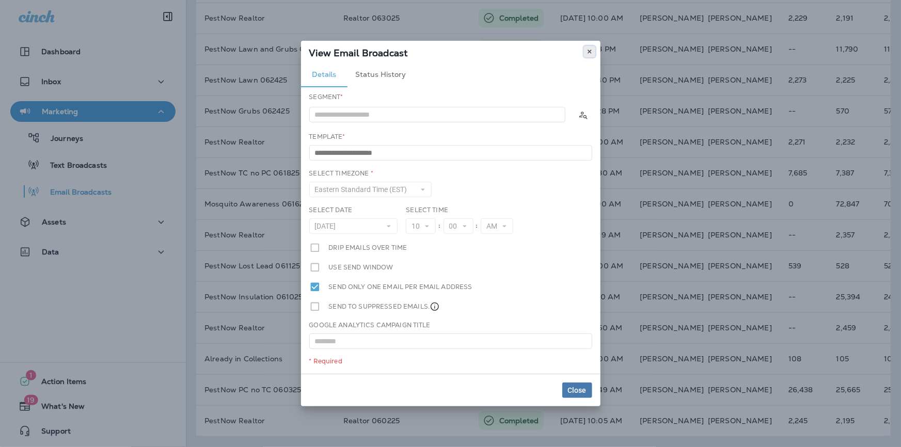
click at [590, 54] on use at bounding box center [590, 52] width 4 height 4
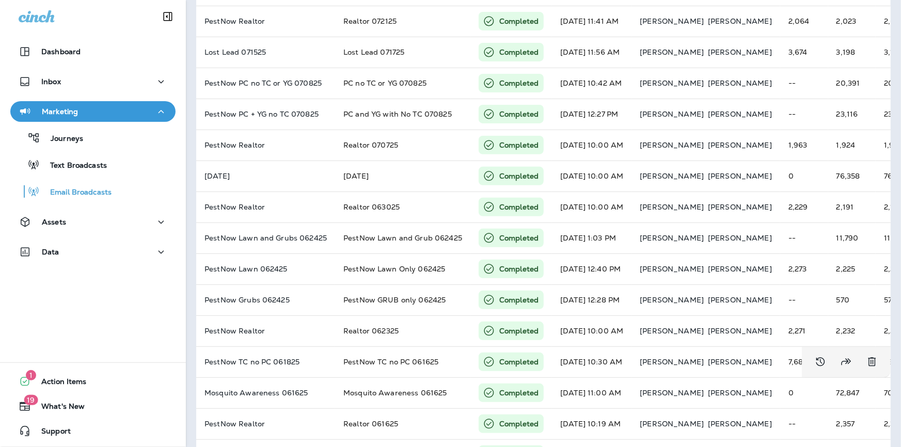
scroll to position [0, 0]
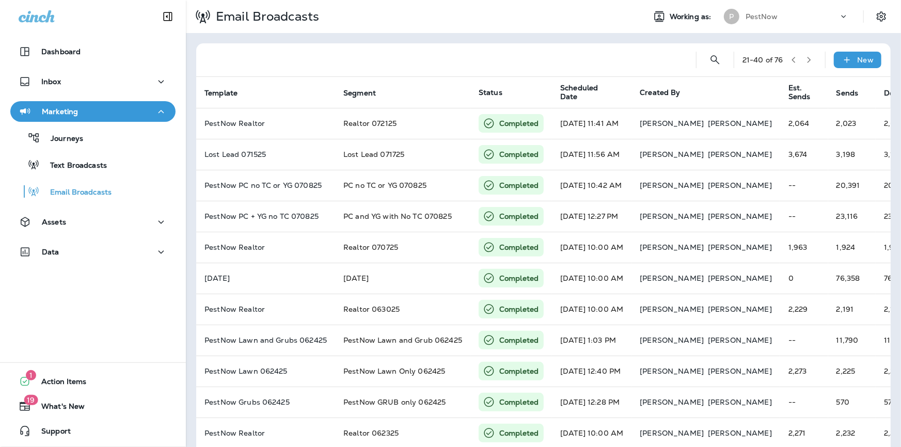
click at [807, 61] on icon "button" at bounding box center [809, 60] width 4 height 6
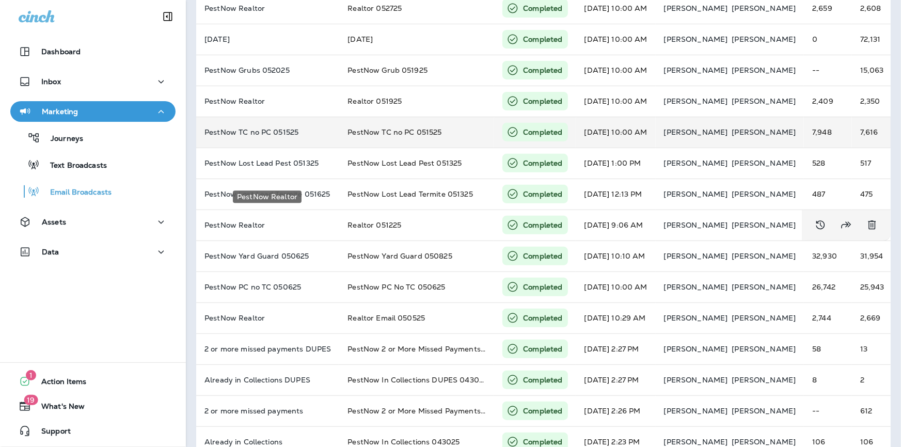
scroll to position [234, 0]
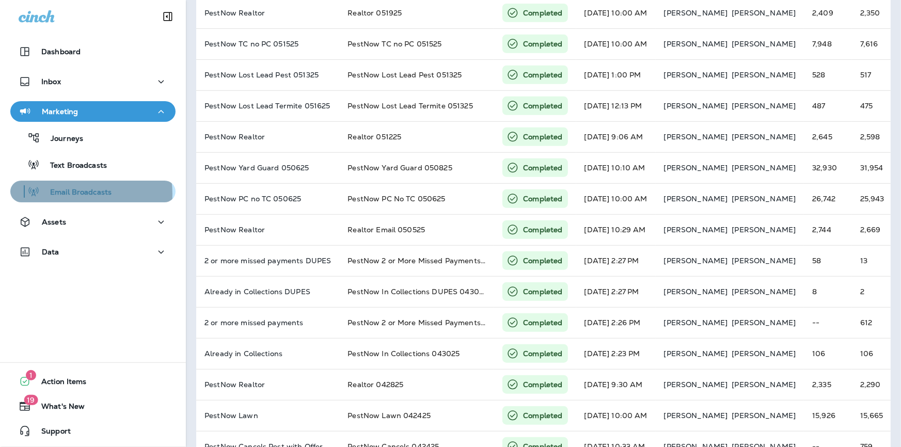
click at [62, 194] on p "Email Broadcasts" at bounding box center [76, 193] width 72 height 10
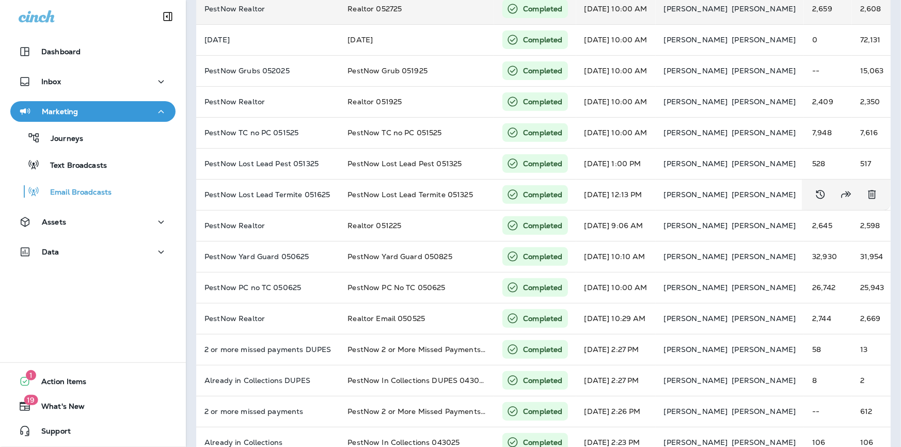
scroll to position [0, 0]
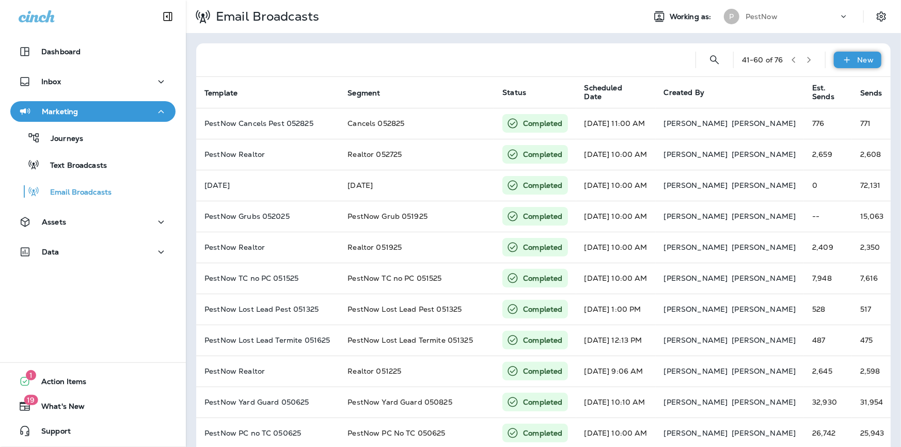
click at [847, 56] on div "New" at bounding box center [857, 60] width 47 height 17
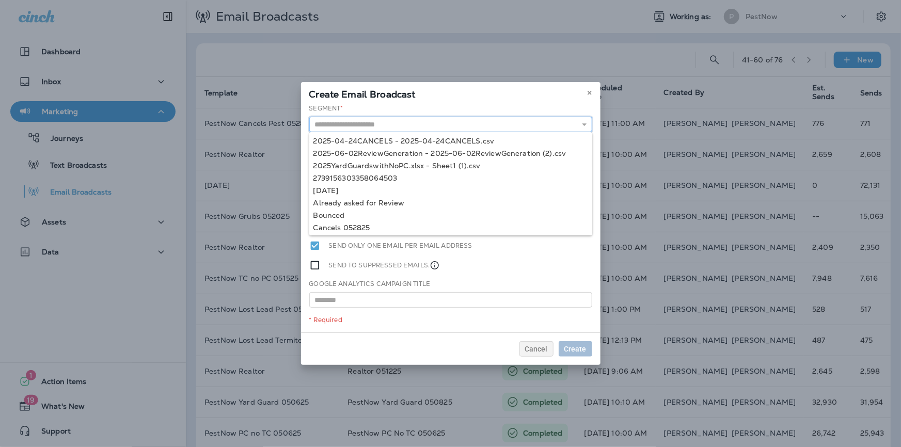
click at [344, 124] on input "text" at bounding box center [450, 124] width 283 height 15
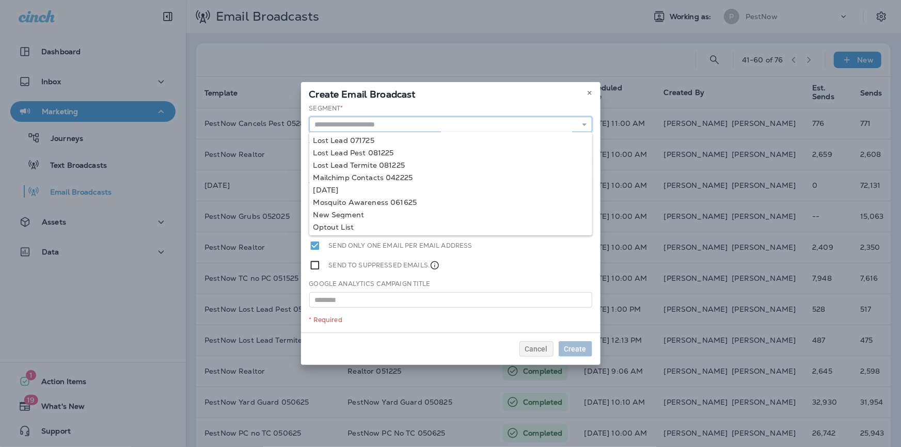
scroll to position [328, 0]
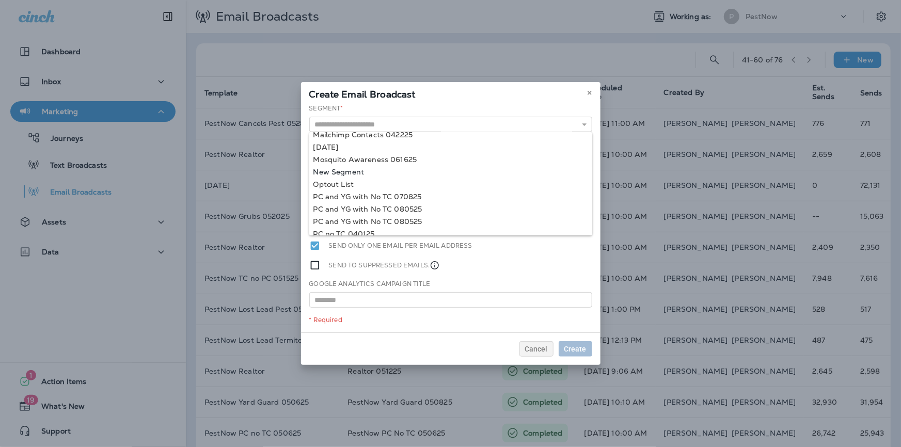
type input "**********"
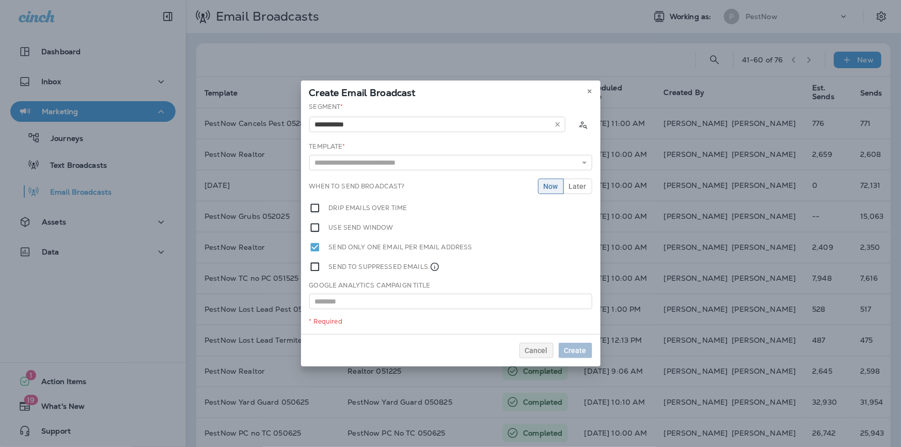
click at [330, 172] on div "**********" at bounding box center [450, 218] width 299 height 232
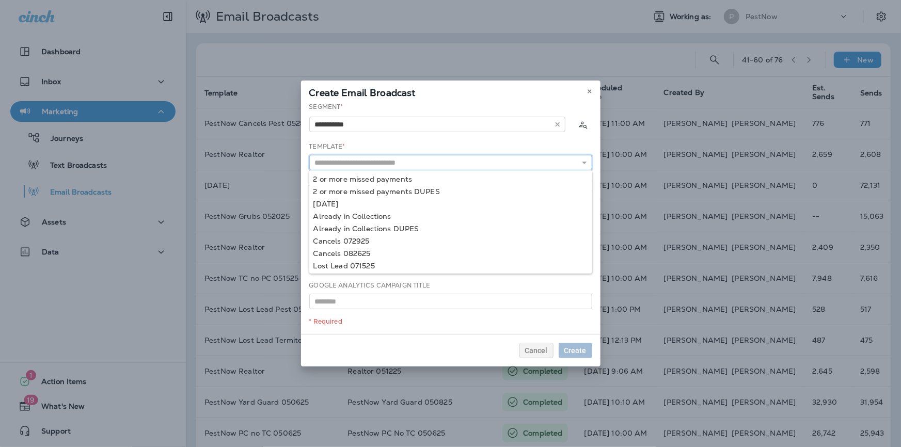
click at [330, 163] on input "text" at bounding box center [450, 162] width 283 height 15
type input "**********"
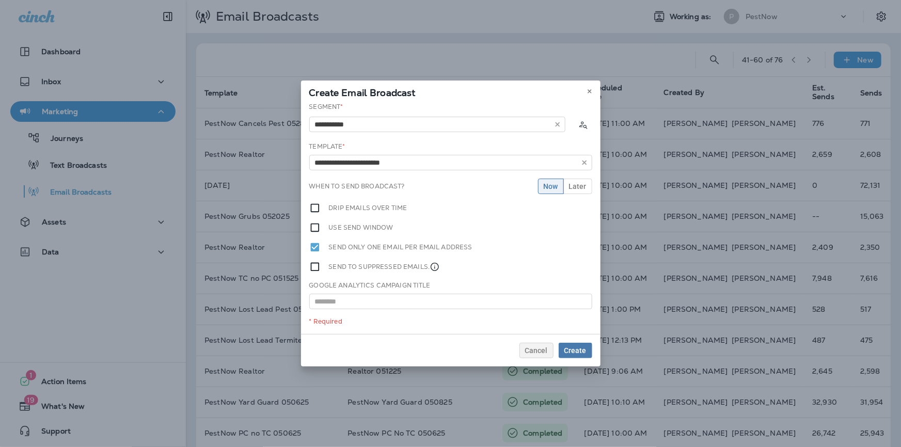
click at [356, 178] on div "**********" at bounding box center [450, 218] width 299 height 232
click at [578, 186] on span "Later" at bounding box center [578, 186] width 18 height 7
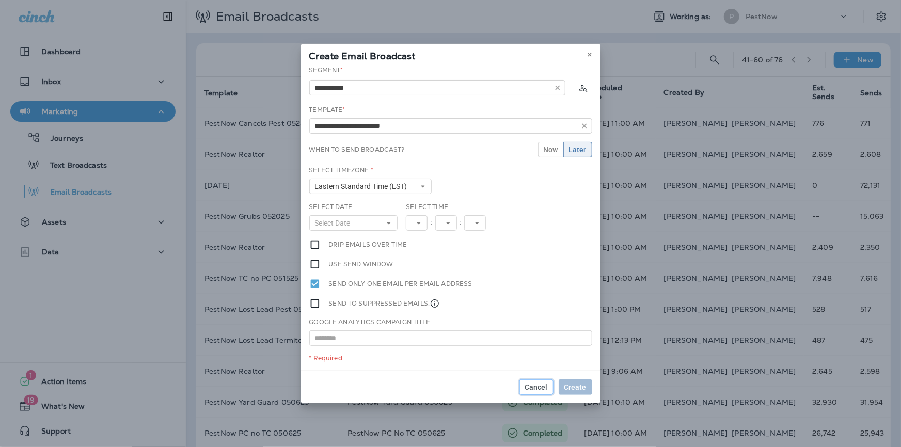
click at [537, 388] on span "Cancel" at bounding box center [536, 387] width 23 height 7
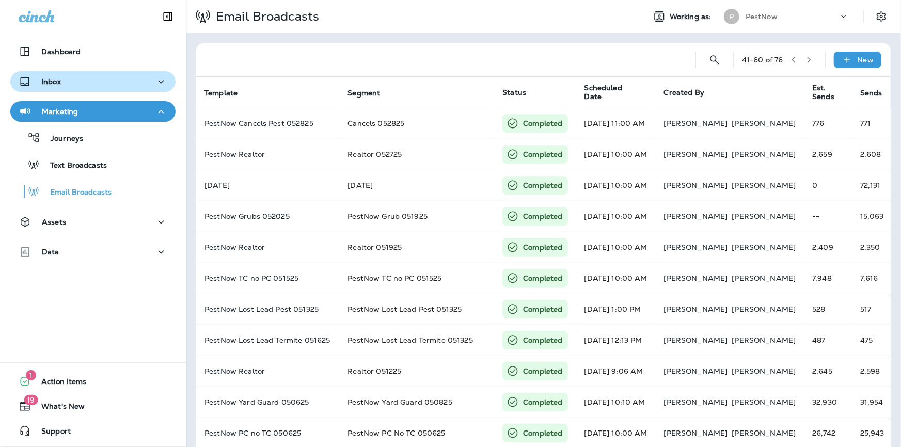
click at [53, 80] on p "Inbox" at bounding box center [51, 81] width 20 height 8
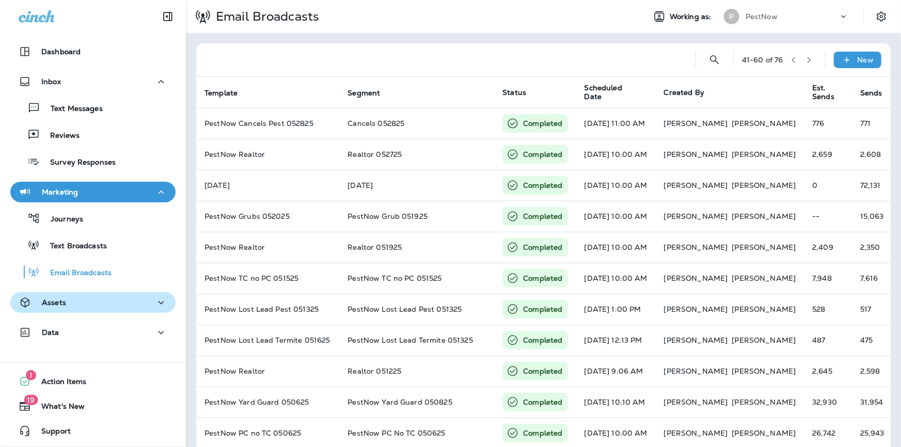
click at [51, 305] on p "Assets" at bounding box center [54, 302] width 24 height 8
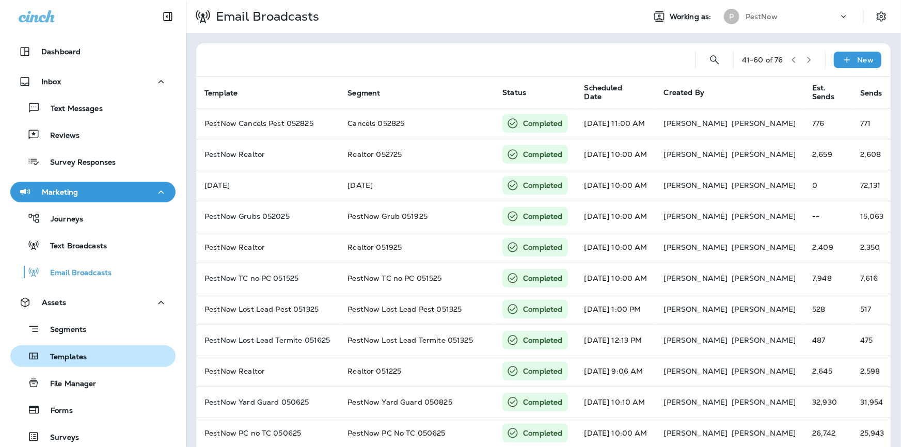
click at [72, 360] on p "Templates" at bounding box center [63, 358] width 47 height 10
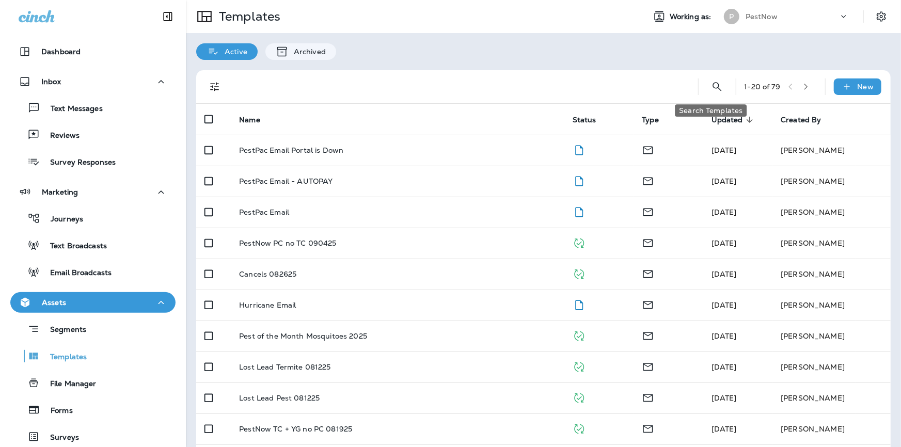
click at [716, 86] on icon "Search Templates" at bounding box center [717, 87] width 12 height 12
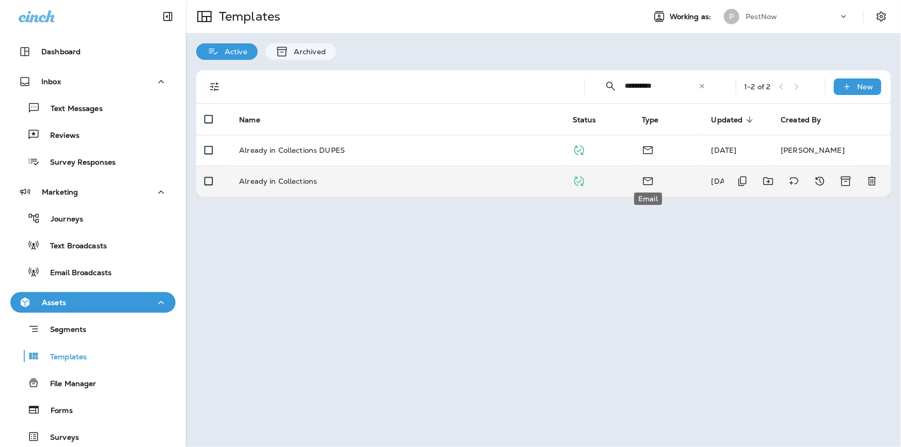
type input "**********"
click at [645, 179] on icon "Email" at bounding box center [648, 182] width 10 height 8
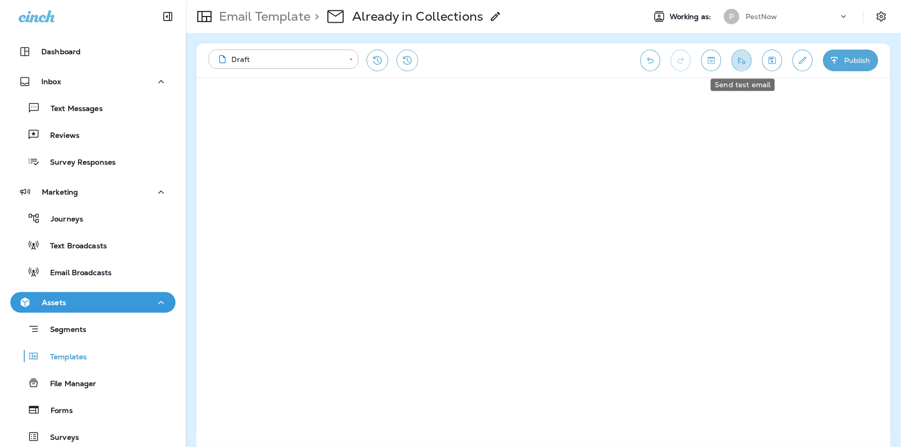
click at [743, 61] on icon "Send test email" at bounding box center [741, 60] width 7 height 7
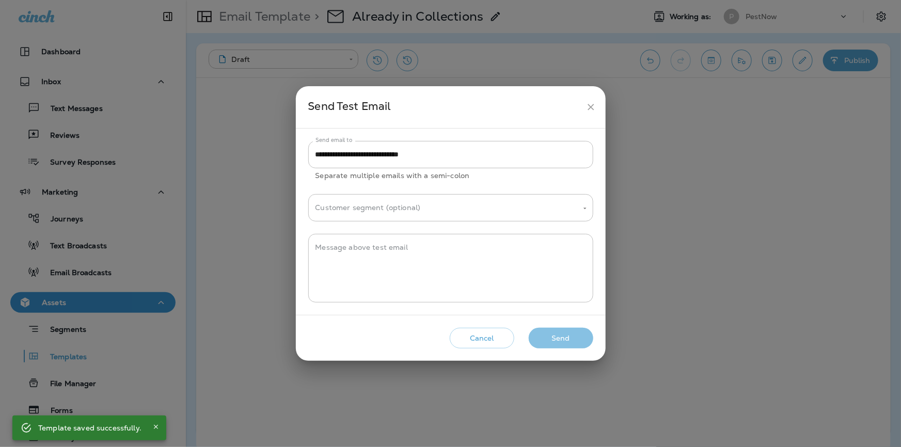
click at [563, 346] on button "Send" at bounding box center [561, 338] width 65 height 21
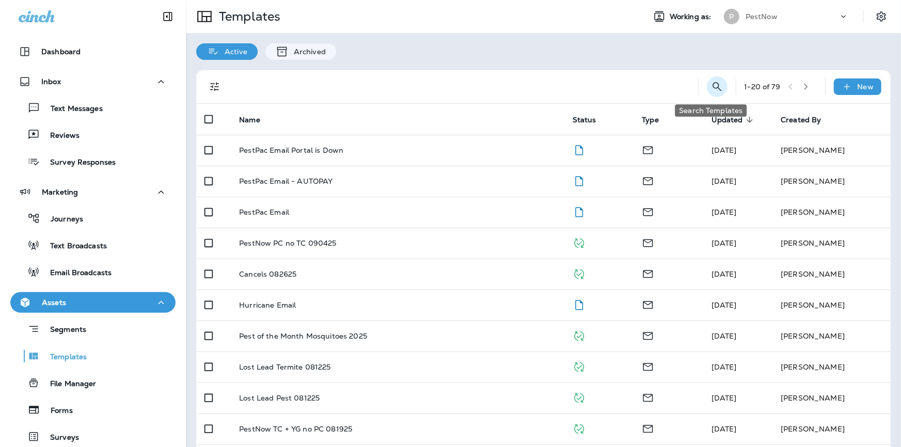
click at [712, 86] on icon "Search Templates" at bounding box center [717, 87] width 12 height 12
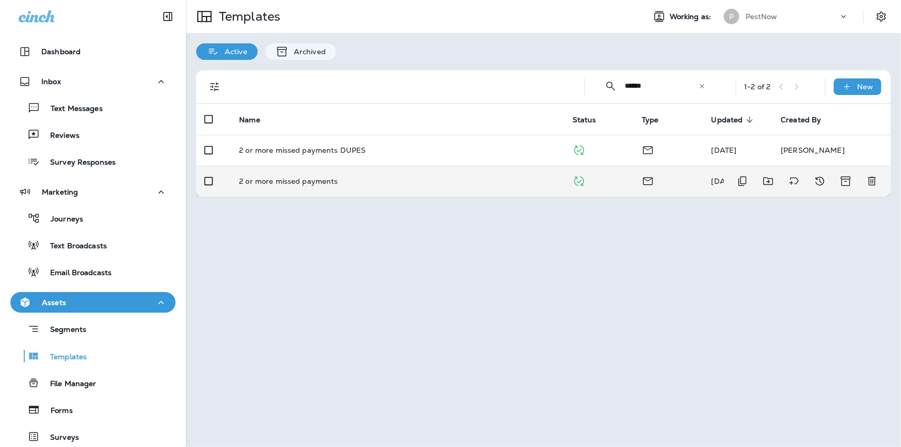
type input "******"
click at [303, 183] on p "2 or more missed payments" at bounding box center [288, 181] width 99 height 8
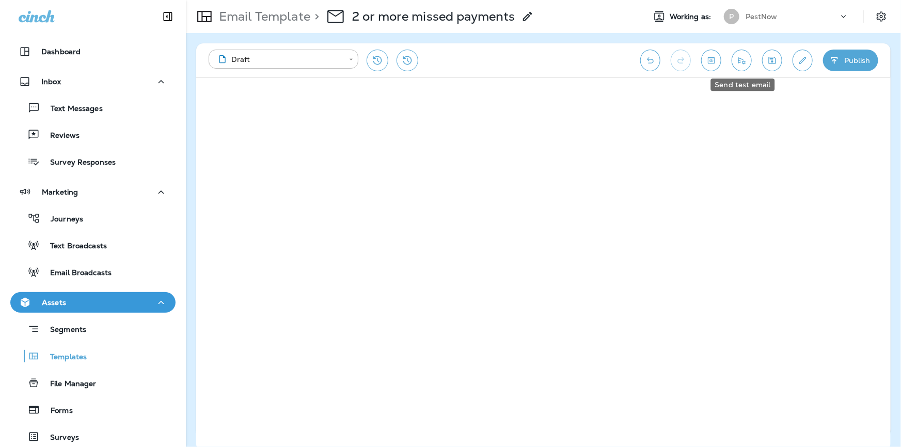
click at [742, 61] on icon "Send test email" at bounding box center [741, 60] width 11 height 10
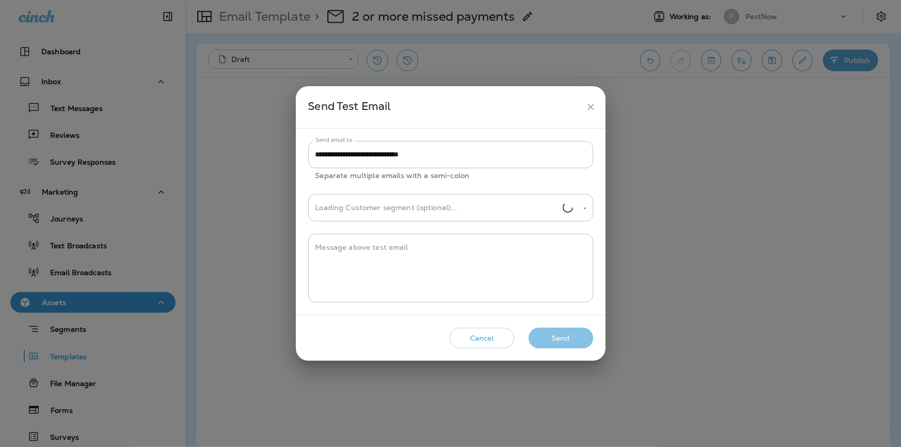
click at [561, 342] on button "Send" at bounding box center [561, 338] width 65 height 21
